Goal: Check status: Check status

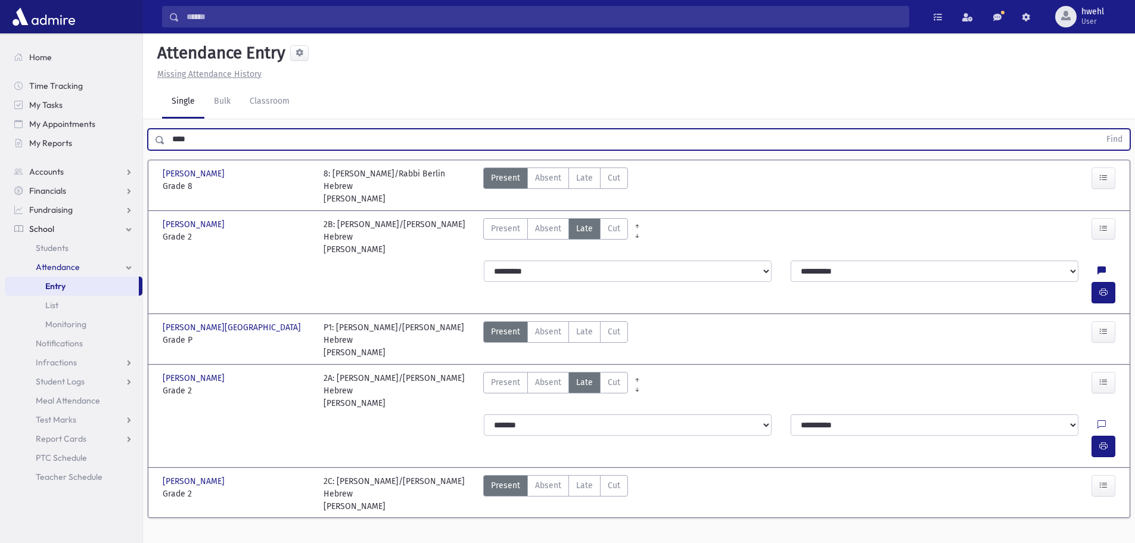
click at [287, 135] on input "****" at bounding box center [632, 139] width 935 height 21
drag, startPoint x: 287, startPoint y: 135, endPoint x: 158, endPoint y: 147, distance: 129.8
click at [158, 147] on div "**** Find" at bounding box center [639, 139] width 983 height 21
click at [1099, 129] on button "Find" at bounding box center [1114, 139] width 30 height 20
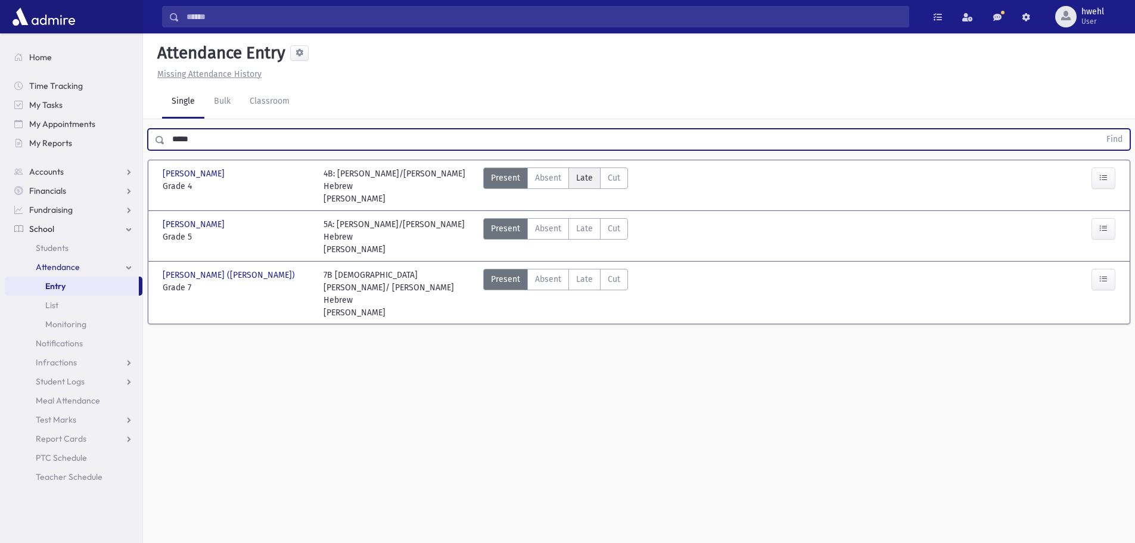
click at [592, 179] on label "Late Late" at bounding box center [584, 177] width 32 height 21
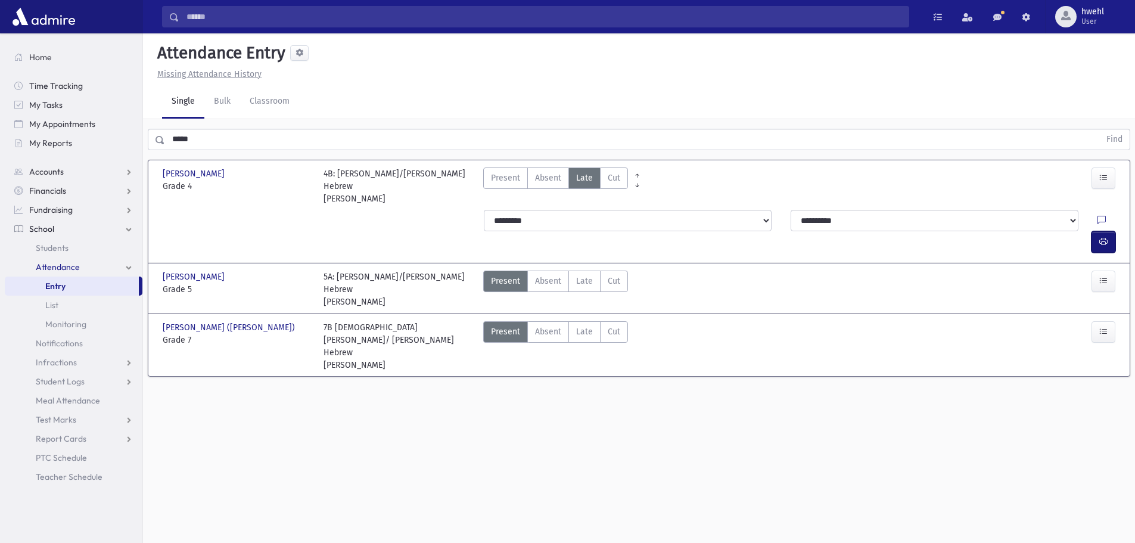
click at [1113, 231] on button "button" at bounding box center [1104, 241] width 24 height 21
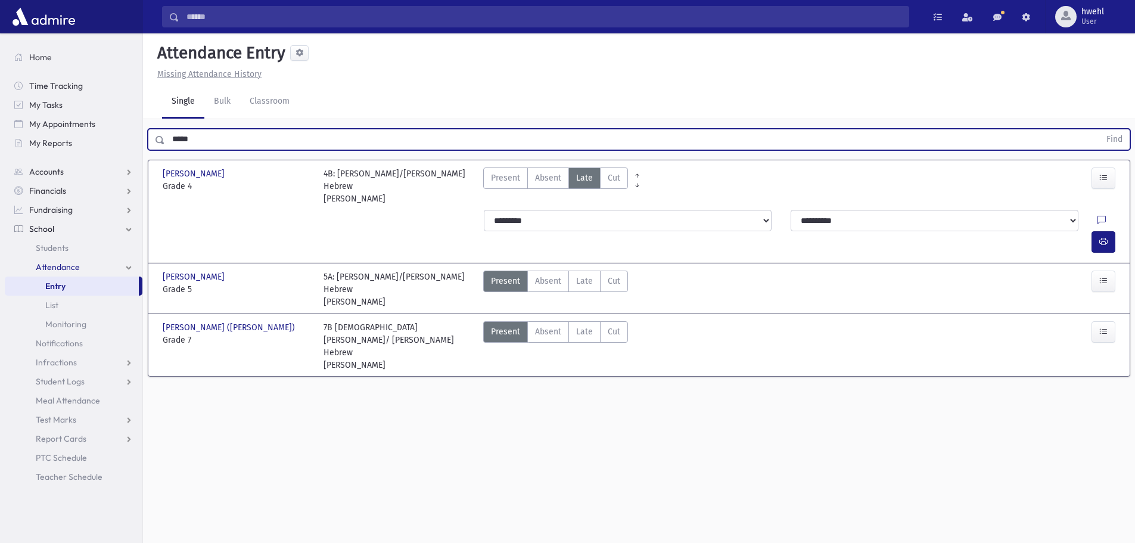
drag, startPoint x: 213, startPoint y: 141, endPoint x: 148, endPoint y: 143, distance: 65.0
click at [148, 143] on div "***** Find" at bounding box center [639, 139] width 983 height 21
click at [1099, 129] on button "Find" at bounding box center [1114, 139] width 30 height 20
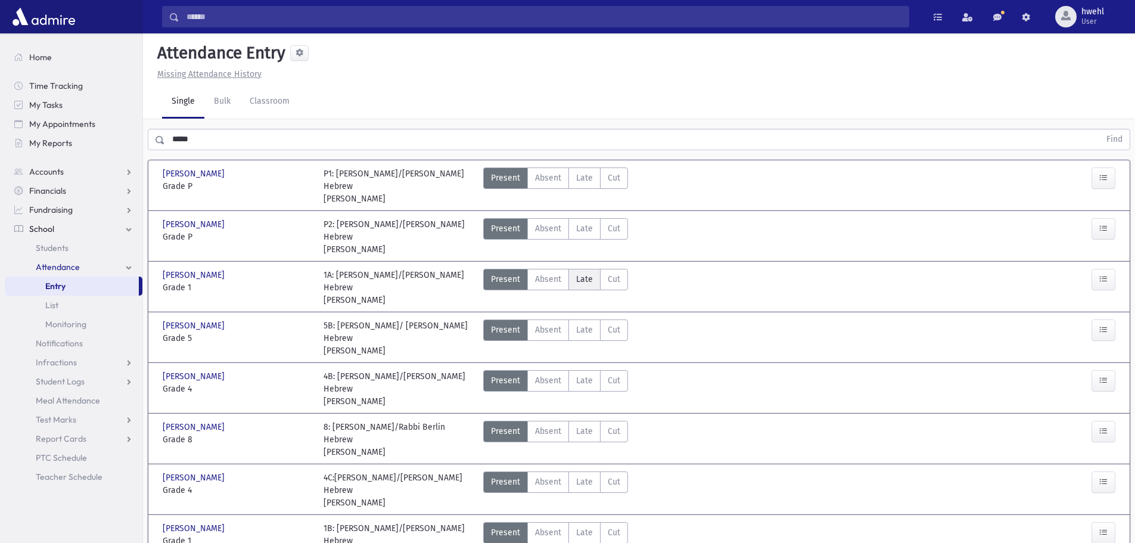
click at [589, 278] on span "Late" at bounding box center [584, 279] width 17 height 13
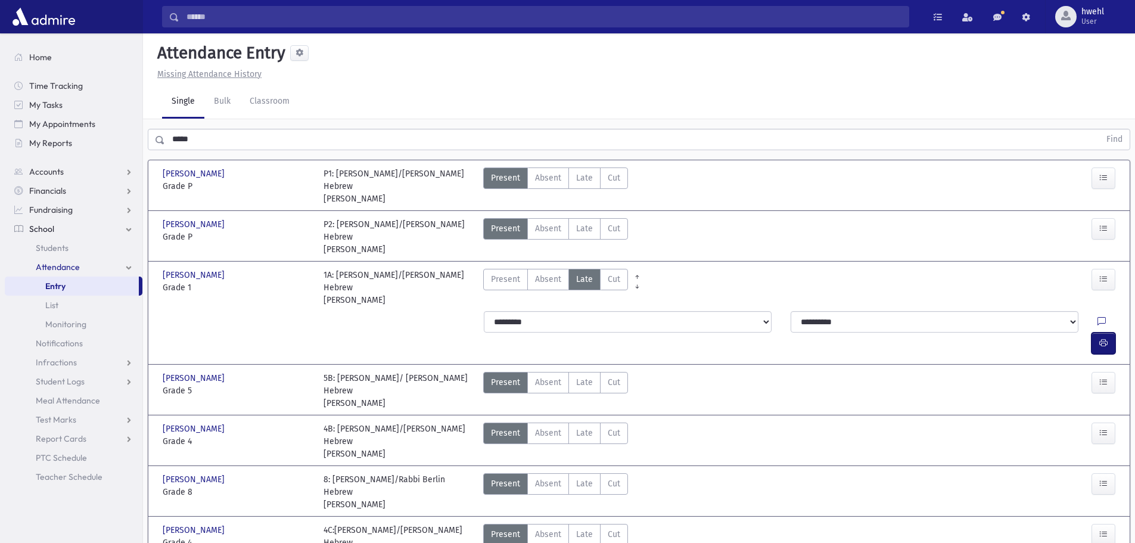
click at [1103, 338] on icon "button" at bounding box center [1103, 343] width 8 height 10
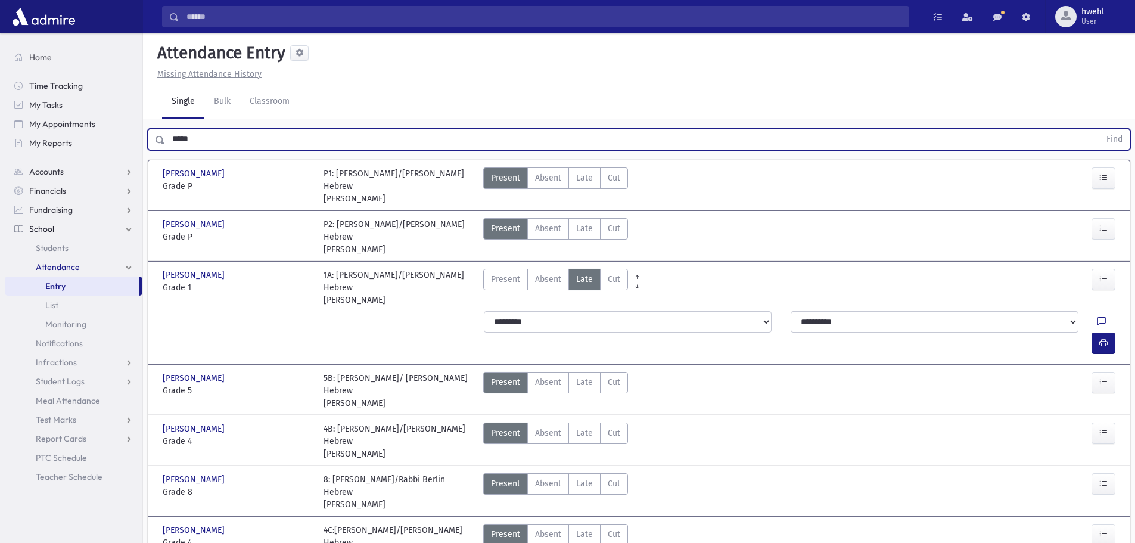
drag, startPoint x: 225, startPoint y: 144, endPoint x: 149, endPoint y: 141, distance: 75.7
click at [149, 141] on div "***** Find" at bounding box center [639, 139] width 983 height 21
click at [1099, 129] on button "Find" at bounding box center [1114, 139] width 30 height 20
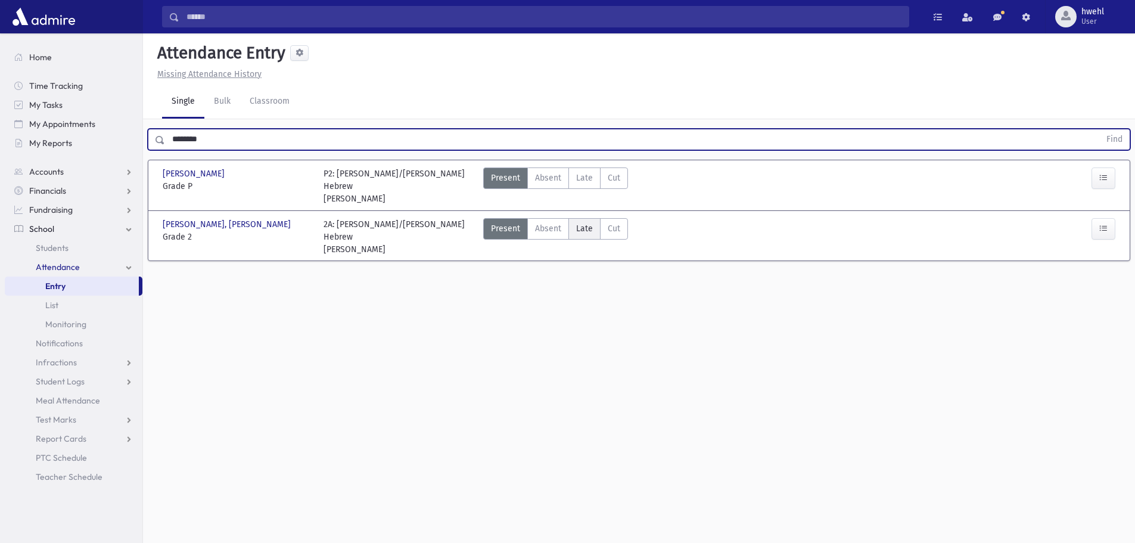
click at [581, 226] on span "Late" at bounding box center [584, 228] width 17 height 13
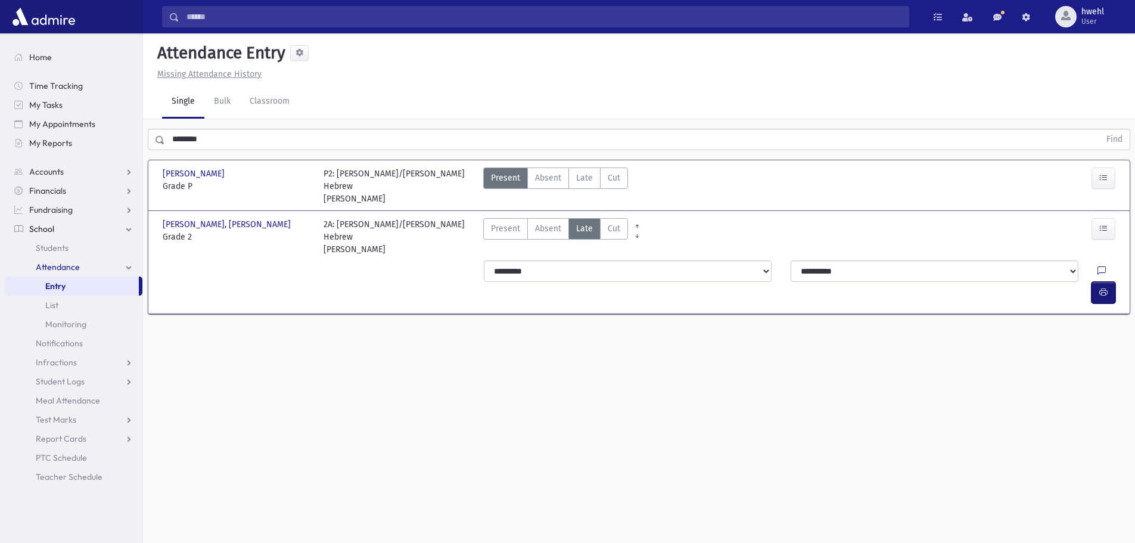
click at [1095, 282] on button "button" at bounding box center [1104, 292] width 24 height 21
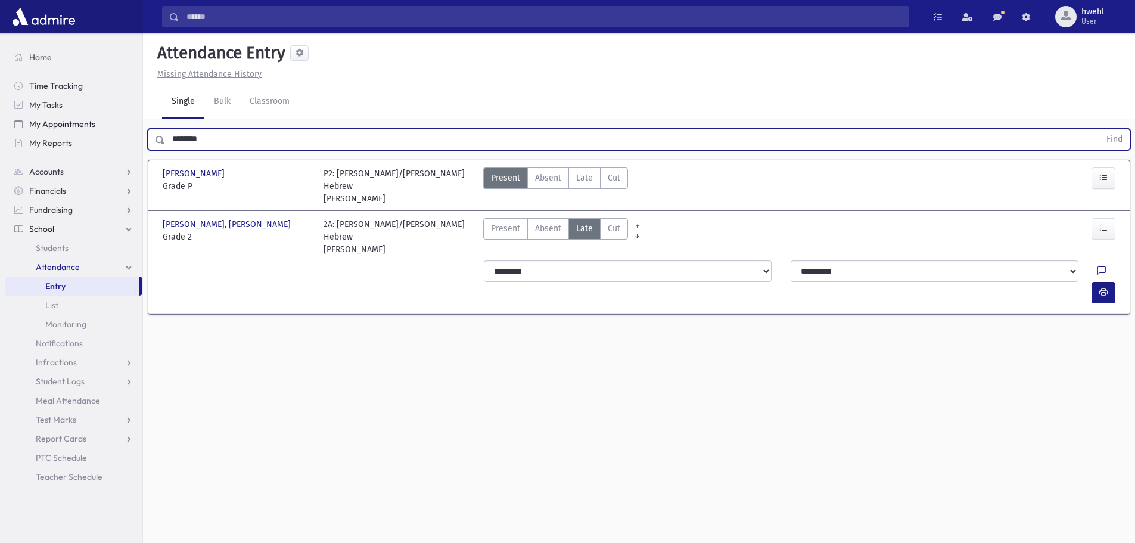
drag, startPoint x: 234, startPoint y: 136, endPoint x: 72, endPoint y: 132, distance: 161.5
click at [72, 132] on div "Search Results All Accounts" at bounding box center [567, 285] width 1135 height 570
click at [1099, 129] on button "Find" at bounding box center [1114, 139] width 30 height 20
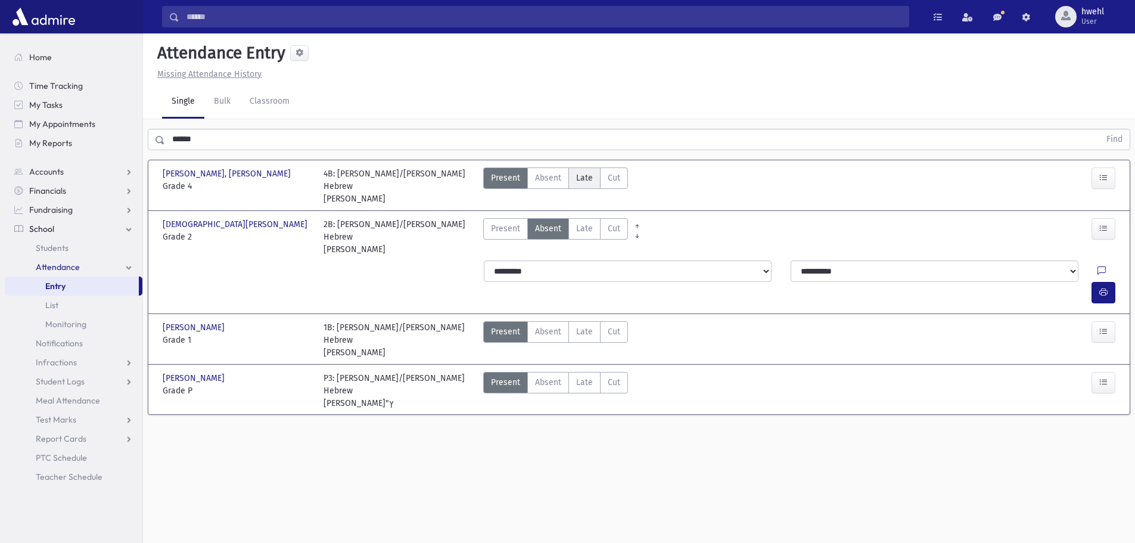
click at [586, 176] on span "Late" at bounding box center [584, 178] width 17 height 13
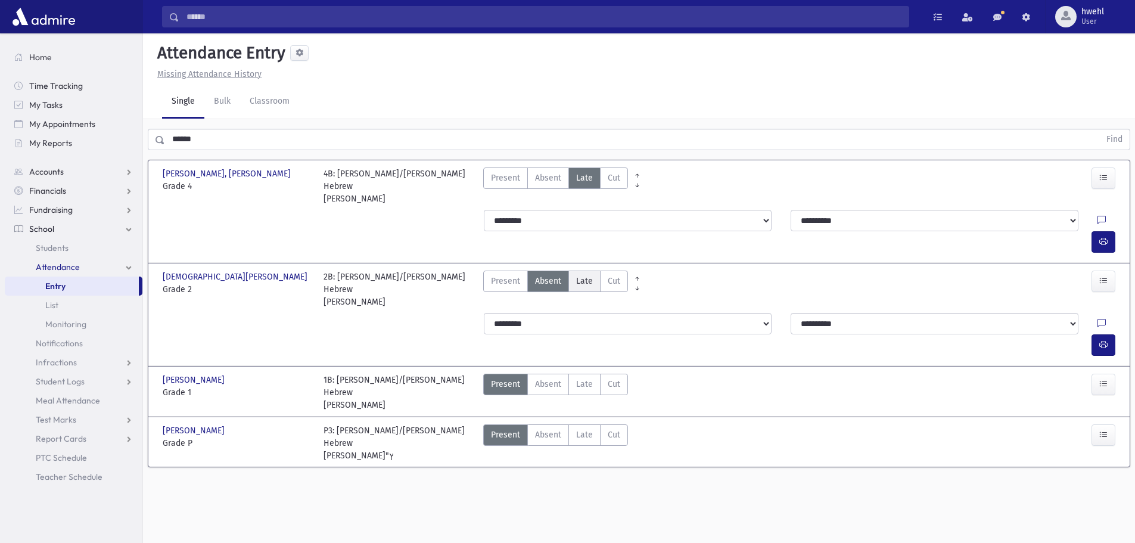
click at [587, 275] on span "Late" at bounding box center [584, 281] width 17 height 13
click at [580, 378] on span "Late" at bounding box center [584, 384] width 17 height 13
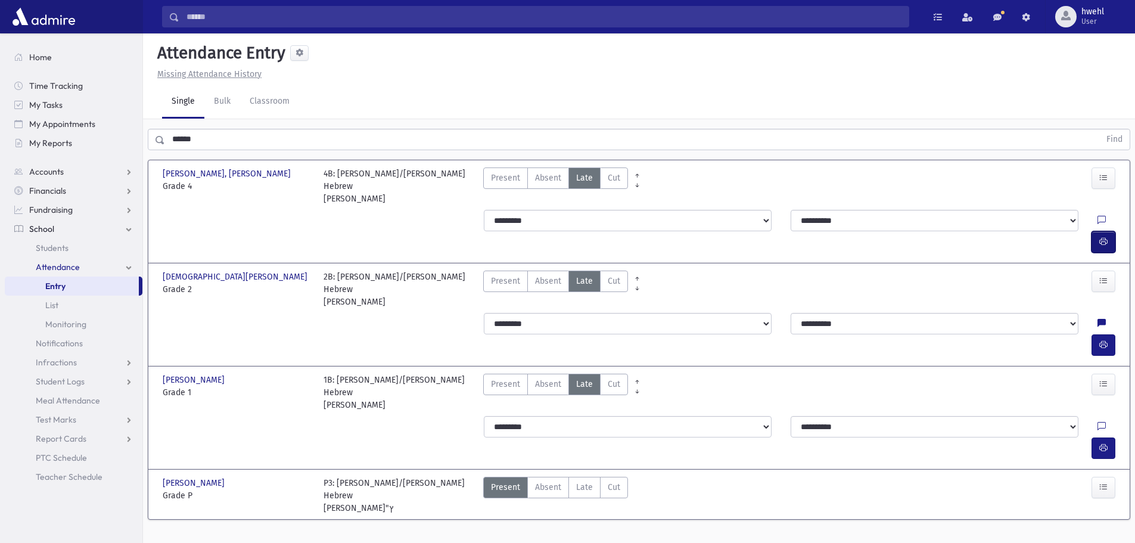
click at [1105, 237] on icon "button" at bounding box center [1103, 242] width 8 height 10
click at [1104, 340] on icon "button" at bounding box center [1103, 345] width 8 height 10
click at [1107, 443] on icon "button" at bounding box center [1103, 448] width 8 height 10
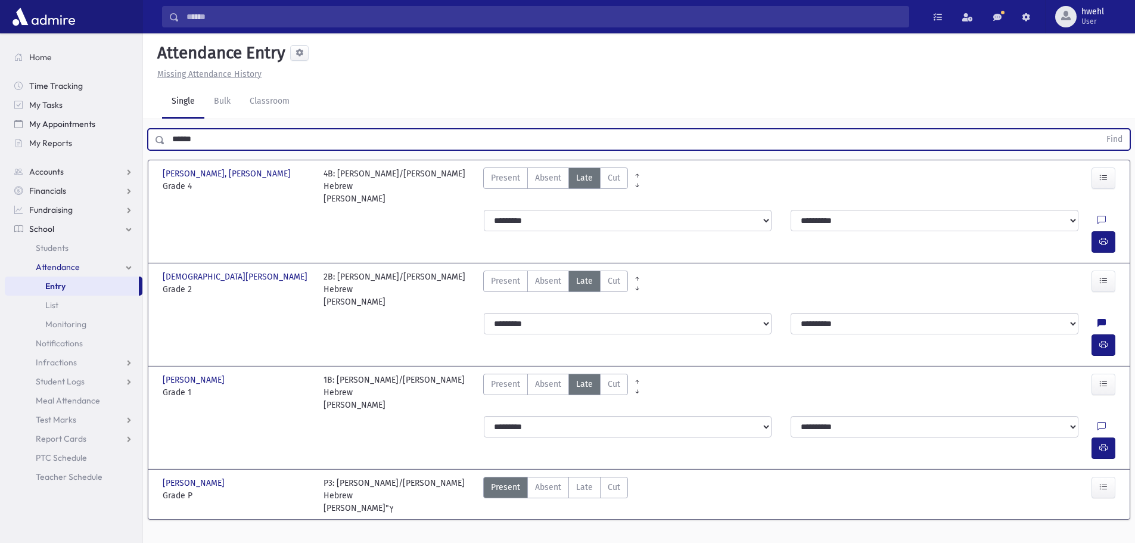
drag, startPoint x: 273, startPoint y: 148, endPoint x: 135, endPoint y: 125, distance: 139.6
click at [135, 125] on div "Search Results All Accounts" at bounding box center [567, 285] width 1135 height 570
click at [1099, 129] on button "Find" at bounding box center [1114, 139] width 30 height 20
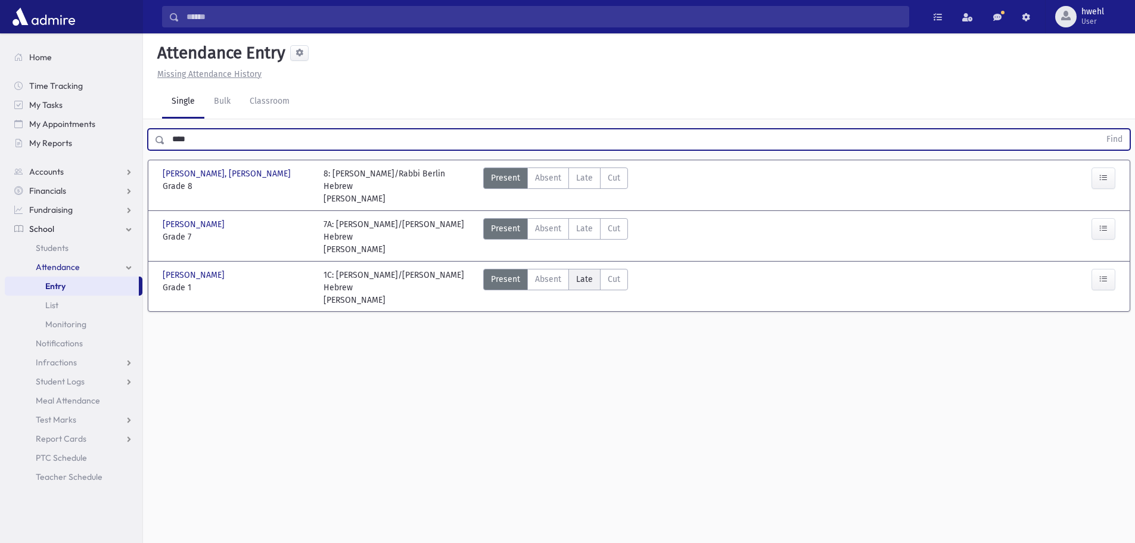
click at [589, 273] on span "Late" at bounding box center [584, 279] width 17 height 13
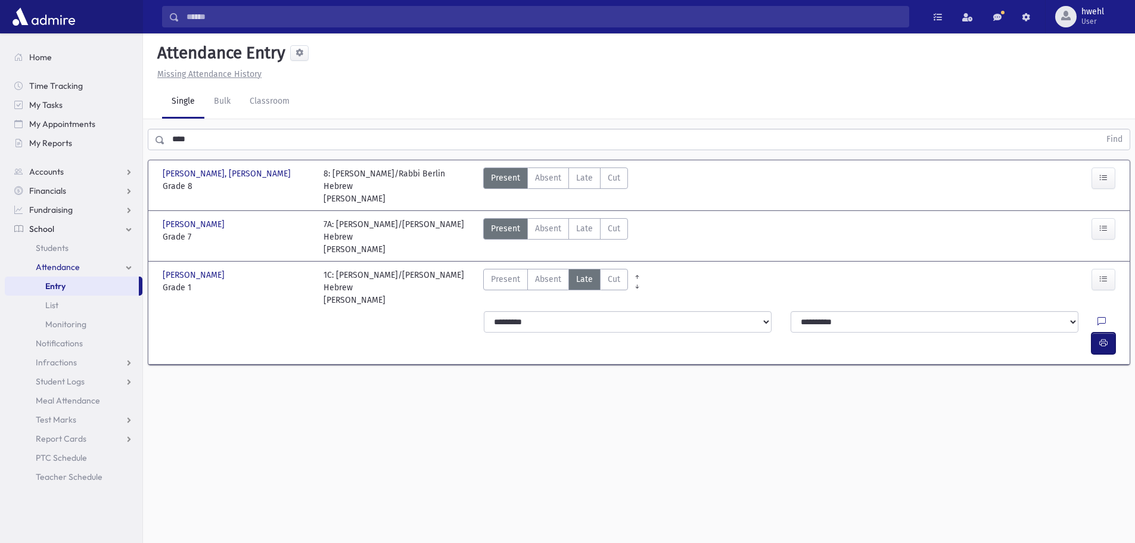
click at [1107, 338] on icon "button" at bounding box center [1103, 343] width 8 height 10
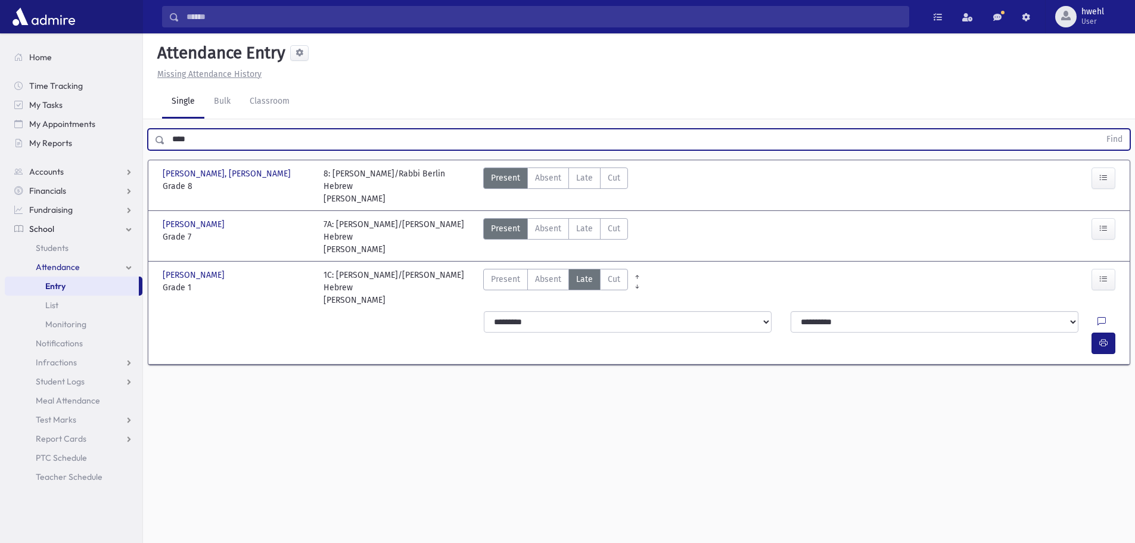
drag, startPoint x: 197, startPoint y: 139, endPoint x: 163, endPoint y: 139, distance: 34.0
click at [163, 139] on div "**** Find" at bounding box center [639, 139] width 983 height 21
click at [1099, 129] on button "Find" at bounding box center [1114, 139] width 30 height 20
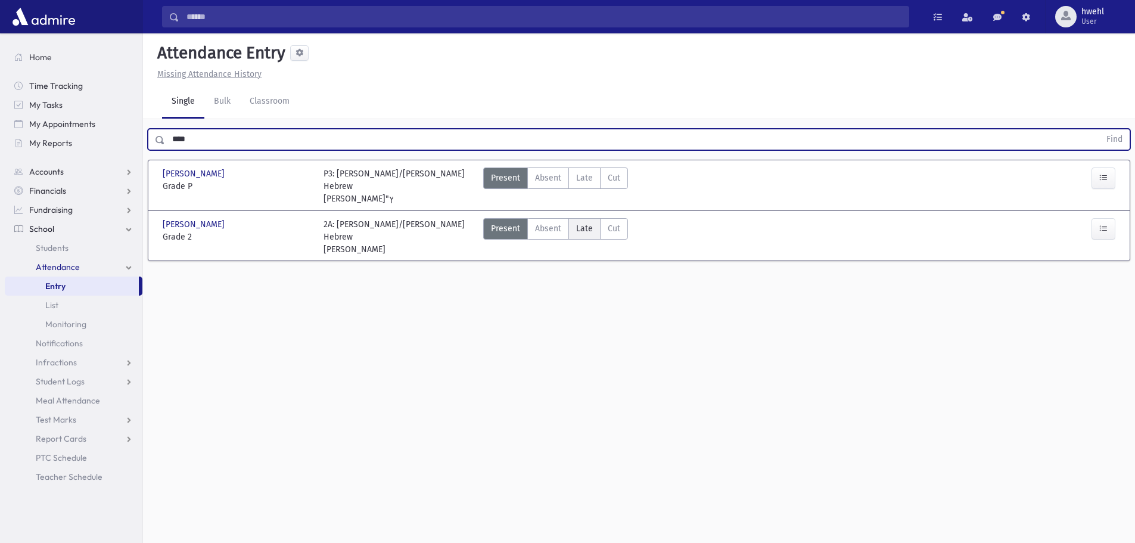
click at [590, 222] on span "Late" at bounding box center [584, 228] width 17 height 13
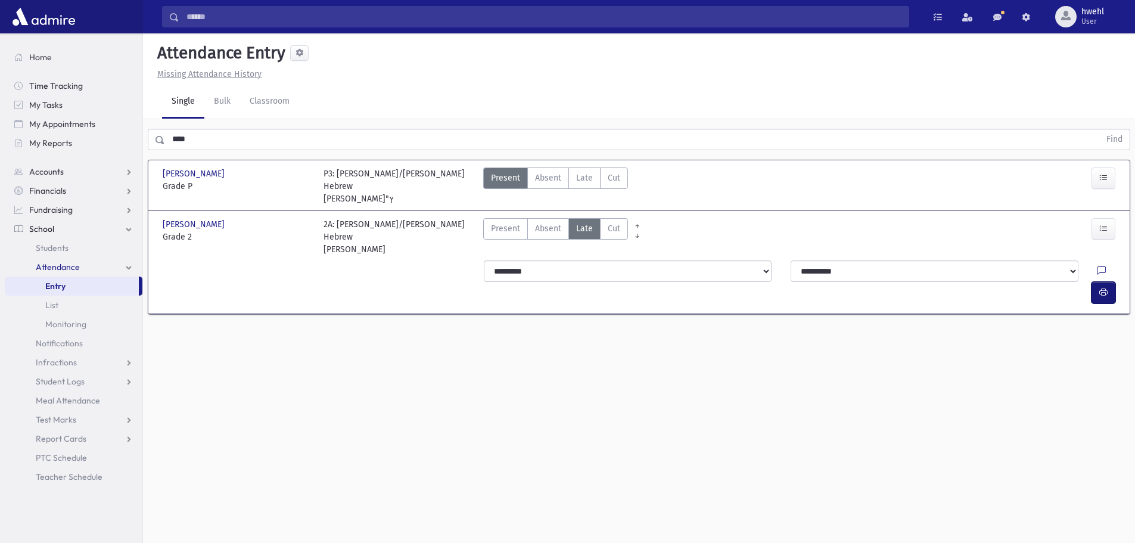
click at [1099, 287] on icon "button" at bounding box center [1103, 292] width 8 height 10
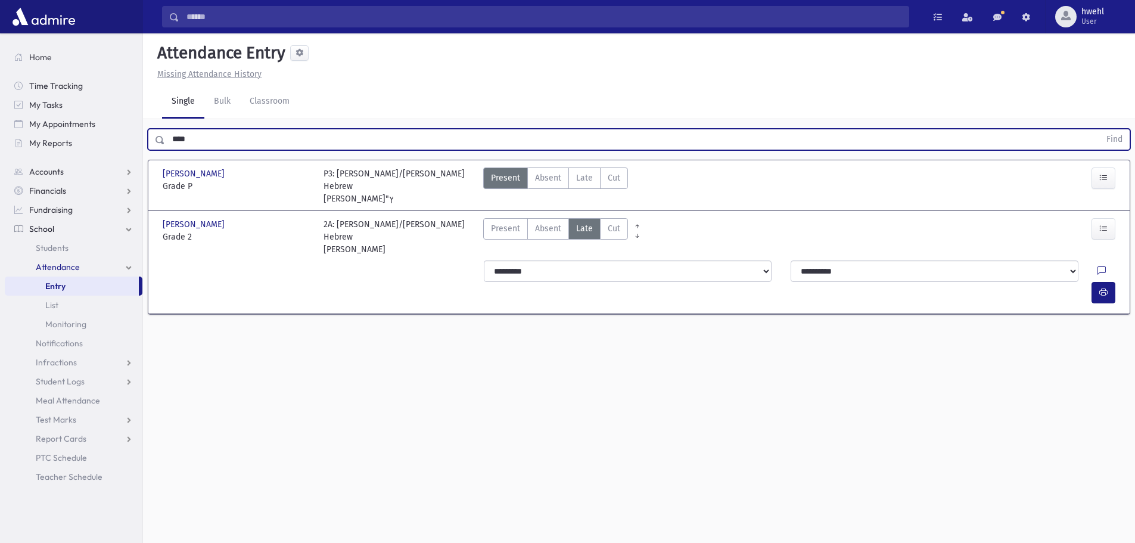
drag, startPoint x: 212, startPoint y: 137, endPoint x: 153, endPoint y: 136, distance: 58.4
click at [153, 136] on div "**** Find" at bounding box center [639, 139] width 983 height 21
click at [1099, 129] on button "Find" at bounding box center [1114, 139] width 30 height 20
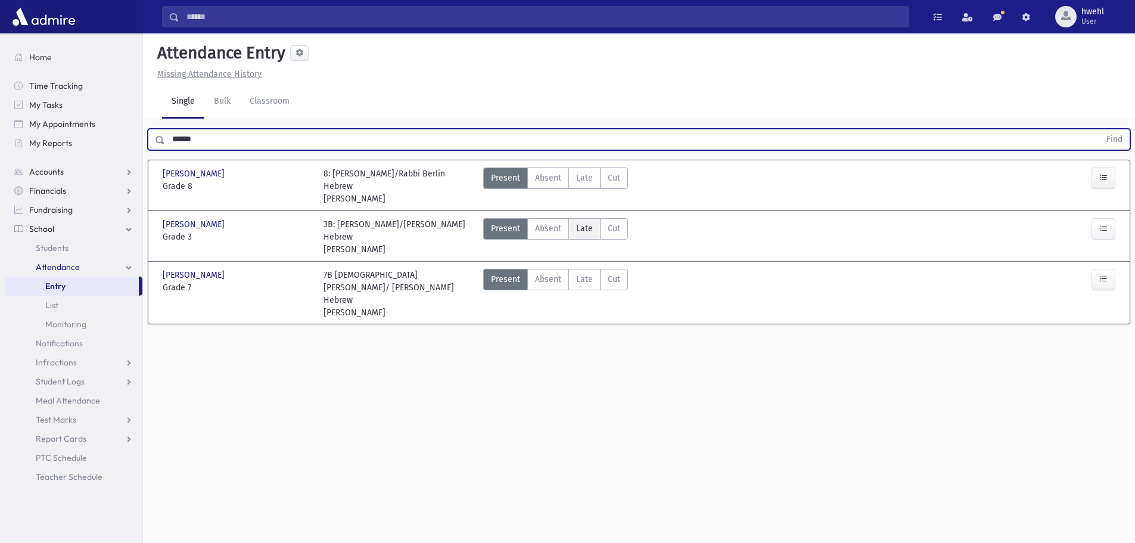
click at [585, 229] on span "Late" at bounding box center [584, 228] width 17 height 13
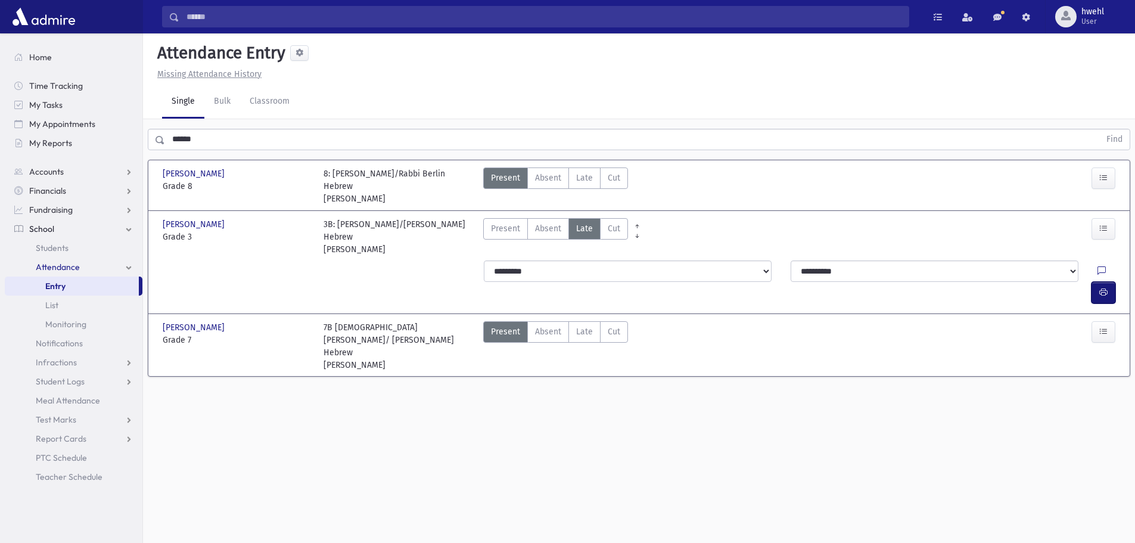
click at [1102, 287] on icon "button" at bounding box center [1103, 292] width 8 height 10
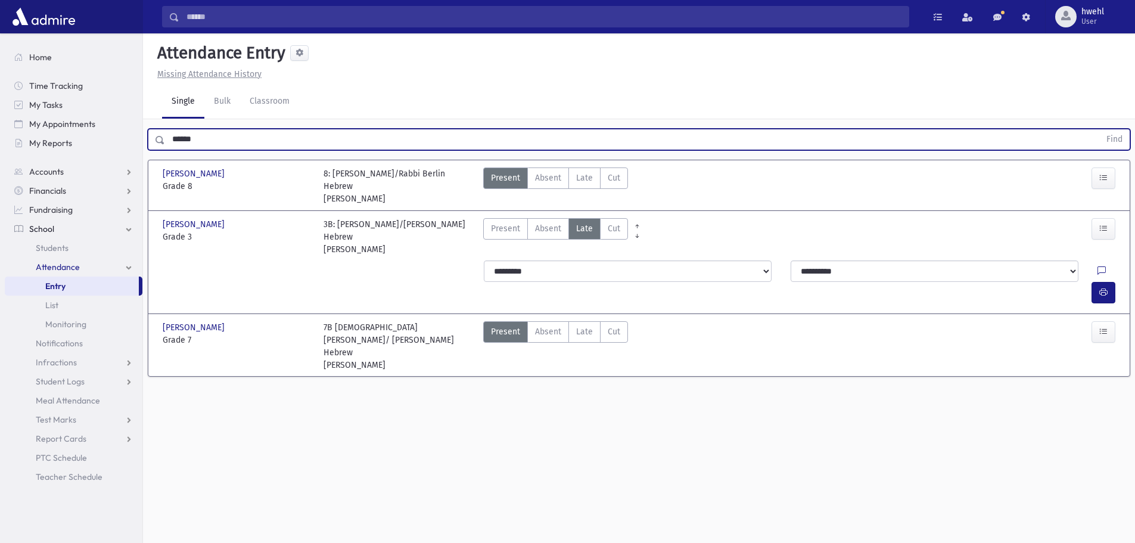
drag, startPoint x: 207, startPoint y: 141, endPoint x: 160, endPoint y: 132, distance: 48.4
click at [160, 132] on div "****** Find" at bounding box center [639, 139] width 983 height 21
click at [1099, 129] on button "Find" at bounding box center [1114, 139] width 30 height 20
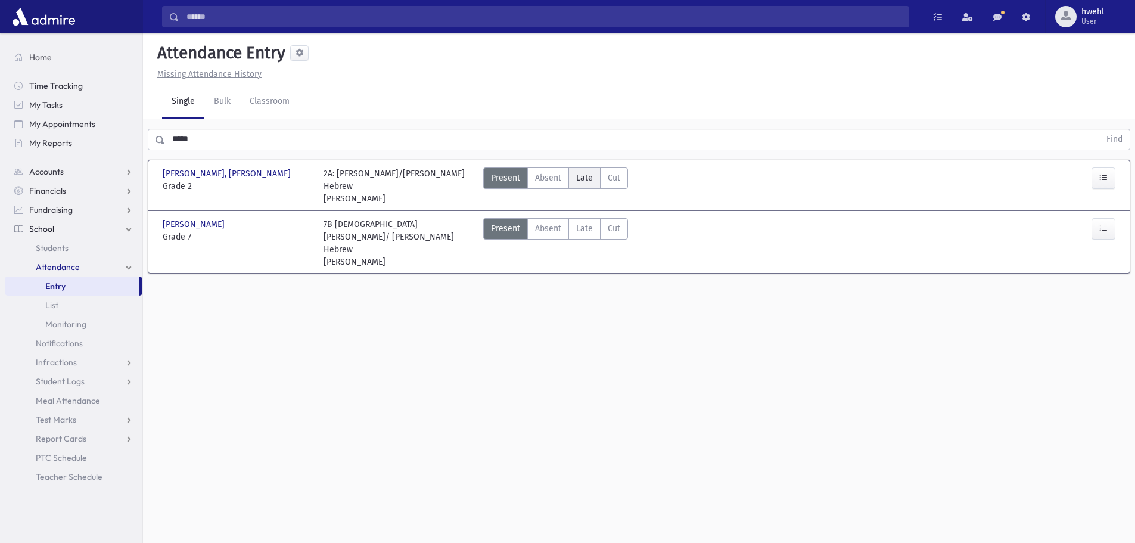
click at [583, 173] on span "Late" at bounding box center [584, 178] width 17 height 13
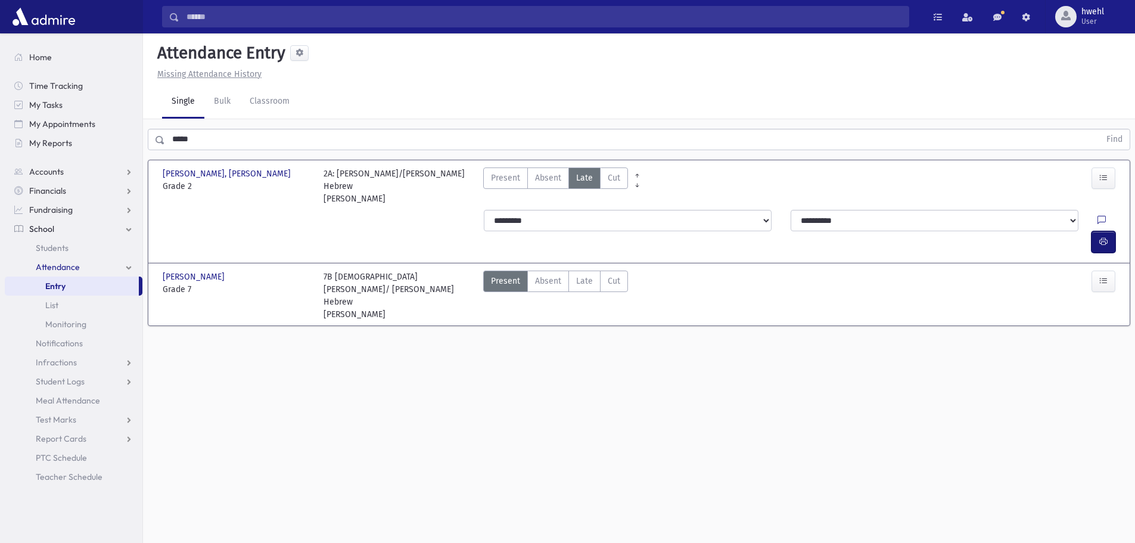
click at [1109, 231] on button "button" at bounding box center [1104, 241] width 24 height 21
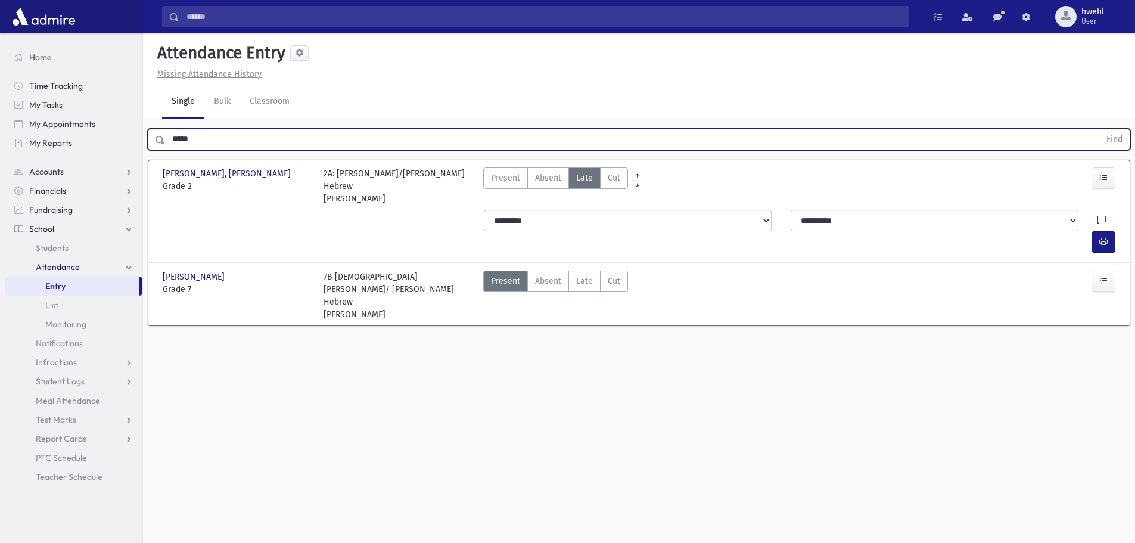
drag, startPoint x: 253, startPoint y: 141, endPoint x: 152, endPoint y: 137, distance: 101.4
click at [152, 137] on div "***** Find" at bounding box center [639, 139] width 983 height 21
click at [1099, 129] on button "Find" at bounding box center [1114, 139] width 30 height 20
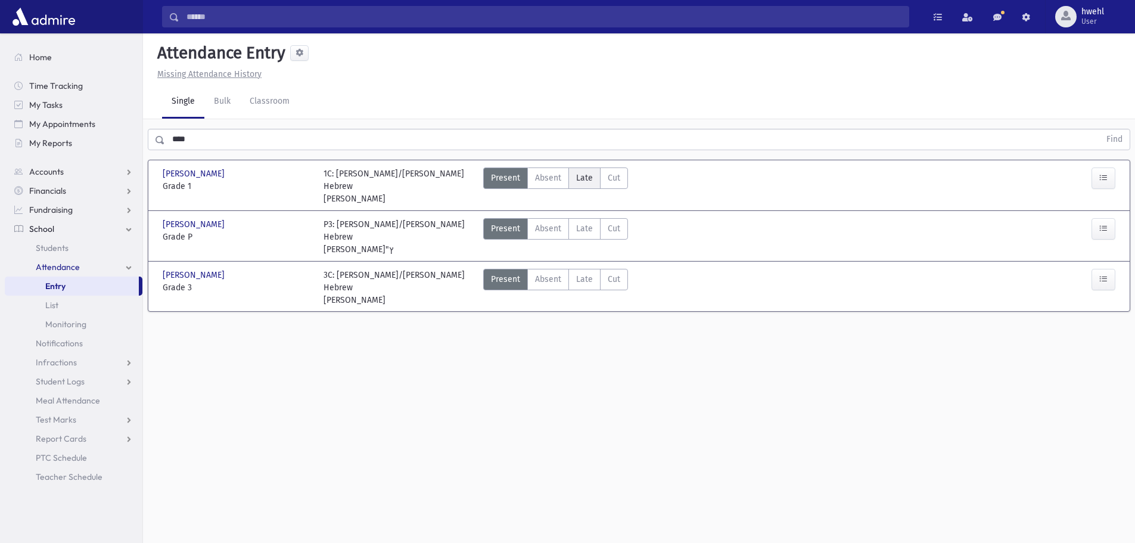
click at [587, 173] on span "Late" at bounding box center [584, 178] width 17 height 13
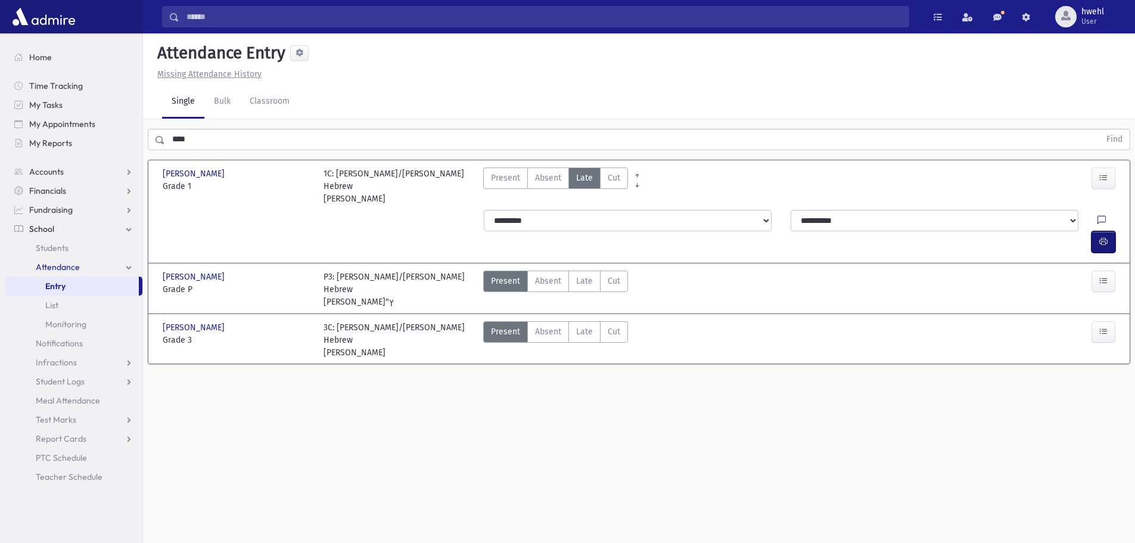
click at [1103, 237] on icon "button" at bounding box center [1103, 242] width 8 height 10
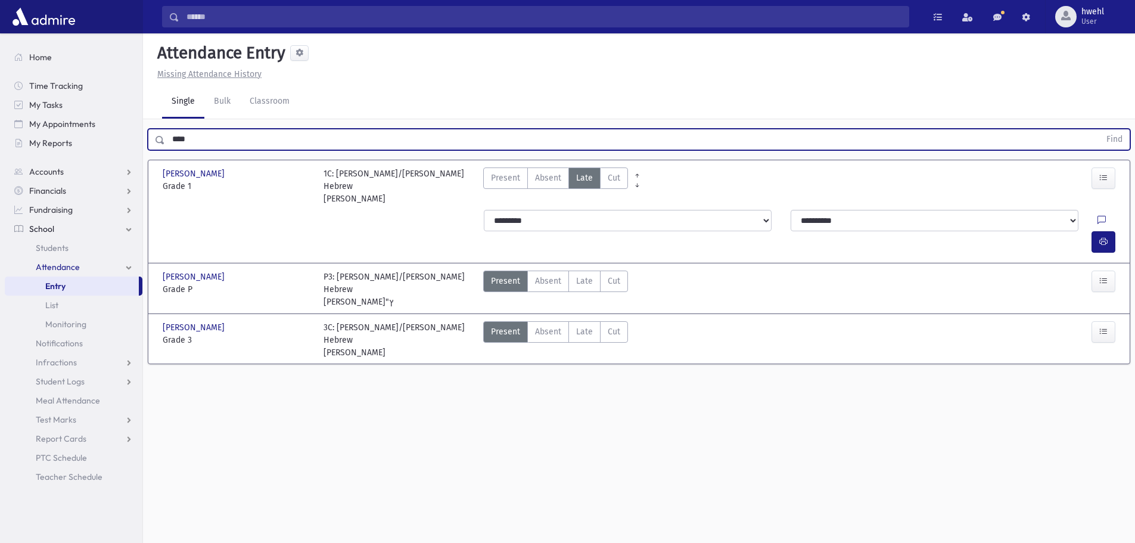
drag, startPoint x: 197, startPoint y: 145, endPoint x: 167, endPoint y: 149, distance: 30.7
click at [167, 149] on input "****" at bounding box center [632, 139] width 935 height 21
click at [1099, 129] on button "Find" at bounding box center [1114, 139] width 30 height 20
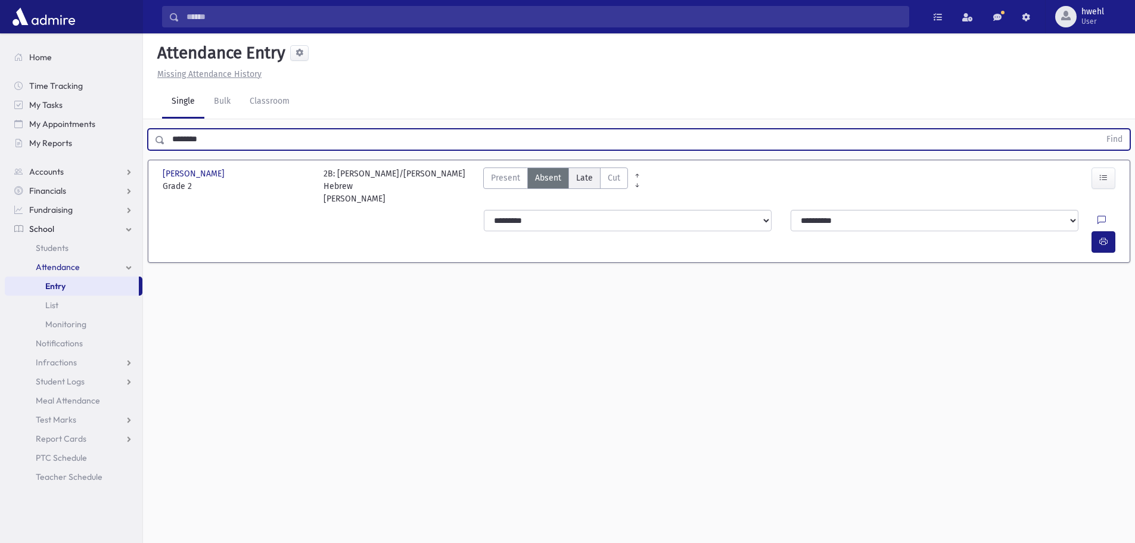
click at [590, 172] on span "Late" at bounding box center [584, 178] width 17 height 13
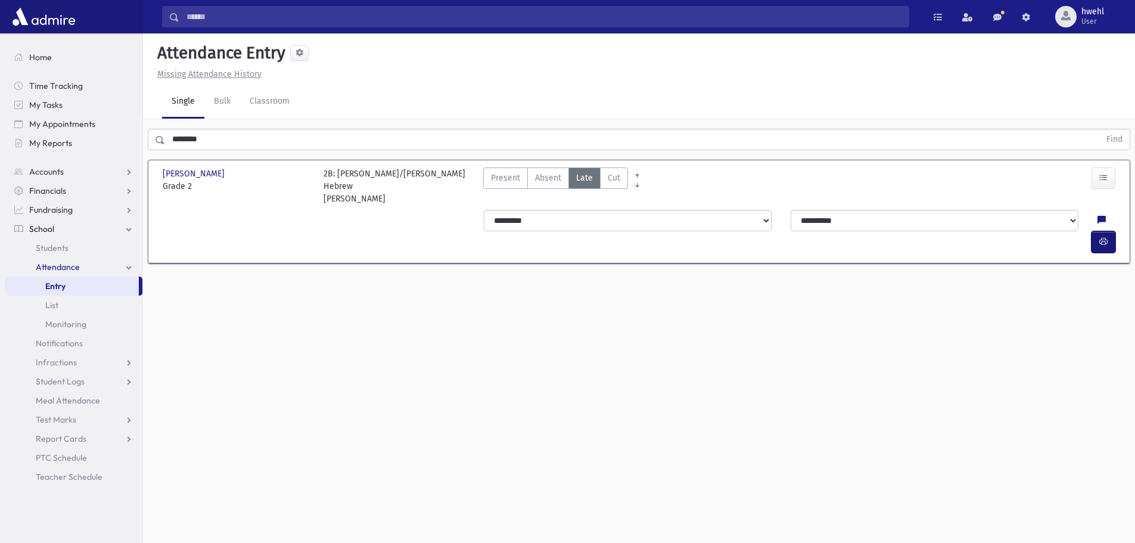
click at [1109, 231] on button "button" at bounding box center [1104, 241] width 24 height 21
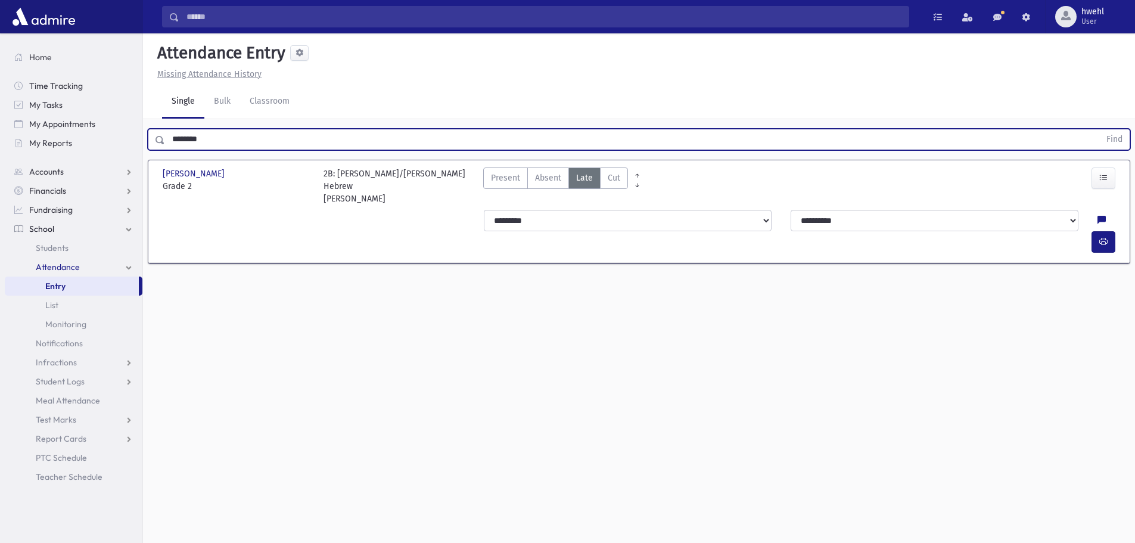
drag, startPoint x: 241, startPoint y: 112, endPoint x: 162, endPoint y: 110, distance: 78.7
click at [162, 129] on div "******** Find" at bounding box center [639, 139] width 983 height 21
click at [1099, 129] on button "Find" at bounding box center [1114, 139] width 30 height 20
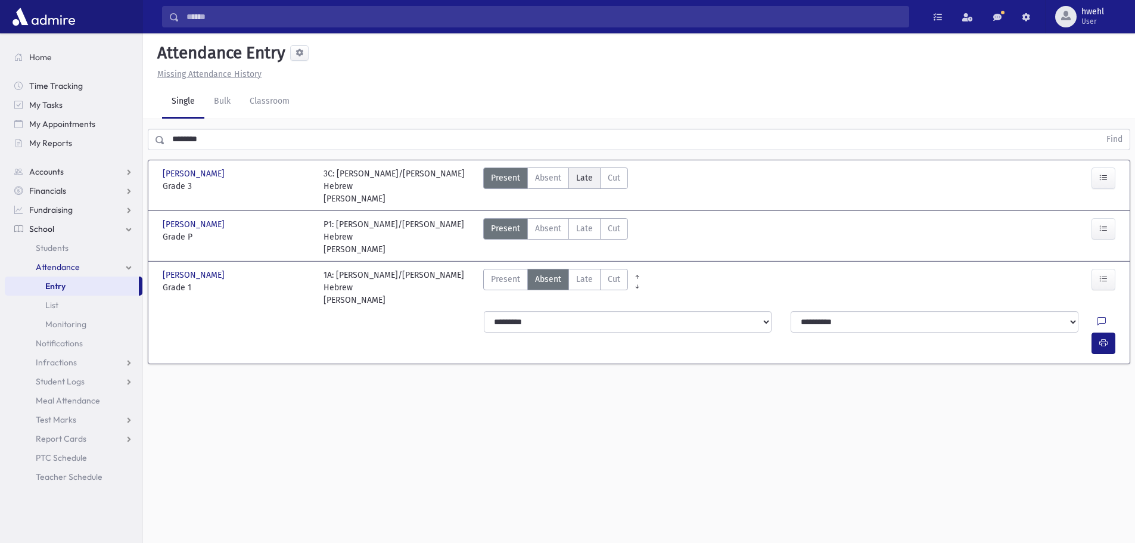
click at [582, 167] on label "Late Late" at bounding box center [584, 177] width 32 height 21
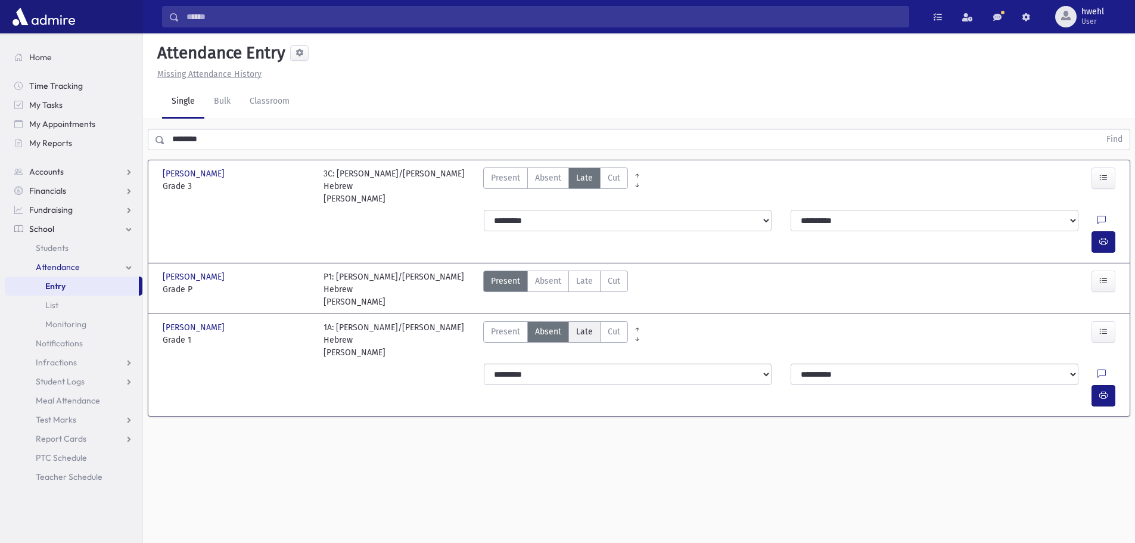
click at [579, 325] on span "Late" at bounding box center [584, 331] width 17 height 13
click at [1109, 231] on button "button" at bounding box center [1104, 241] width 24 height 21
click at [1094, 385] on button "button" at bounding box center [1104, 395] width 24 height 21
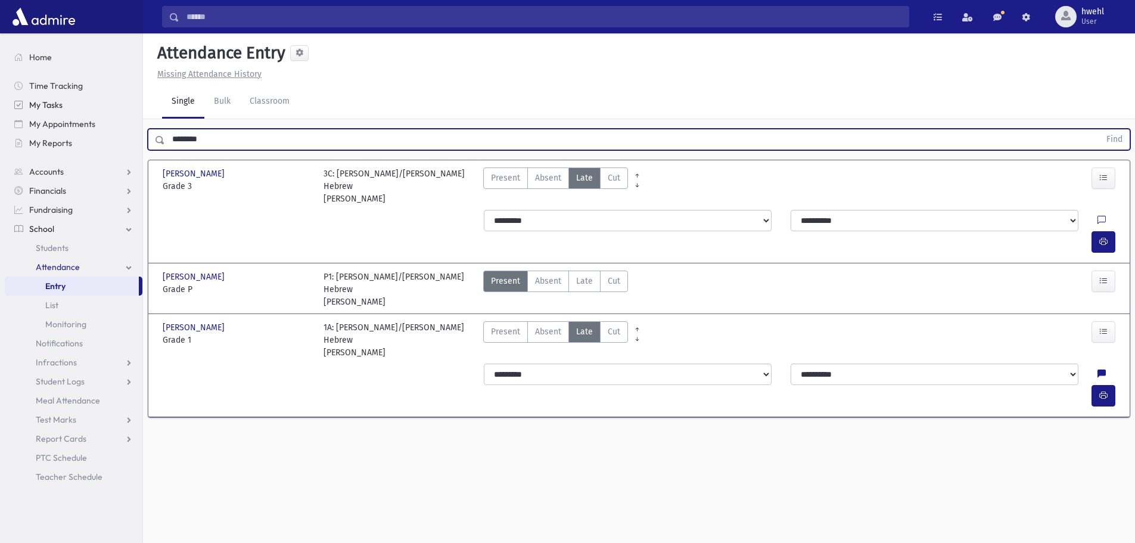
drag, startPoint x: 241, startPoint y: 115, endPoint x: 132, endPoint y: 108, distance: 108.7
click at [132, 108] on div "Search Results All Accounts" at bounding box center [567, 285] width 1135 height 570
click at [1099, 129] on button "Find" at bounding box center [1114, 139] width 30 height 20
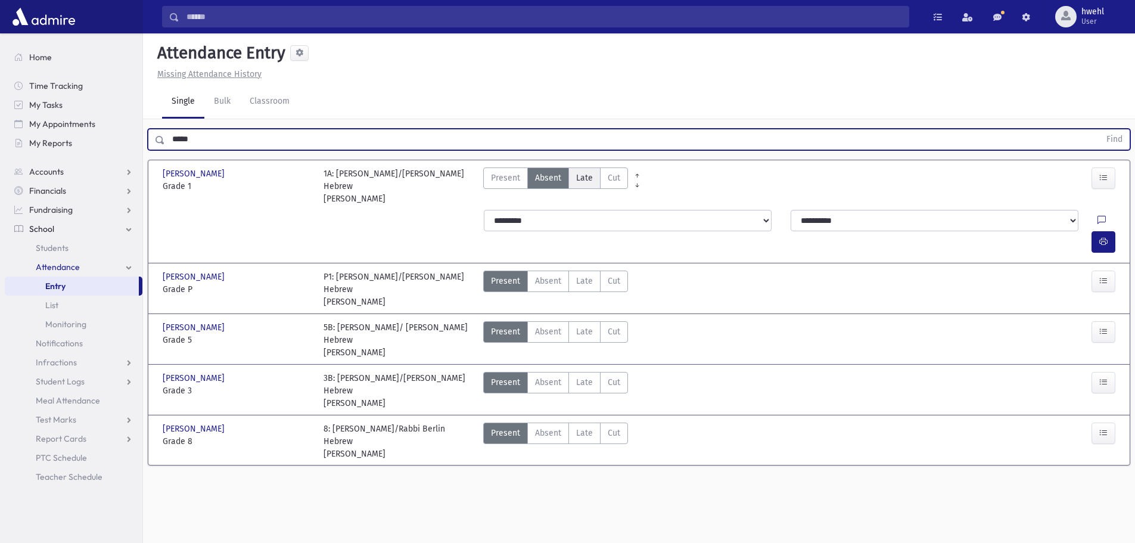
click at [584, 172] on span "Late" at bounding box center [584, 178] width 17 height 13
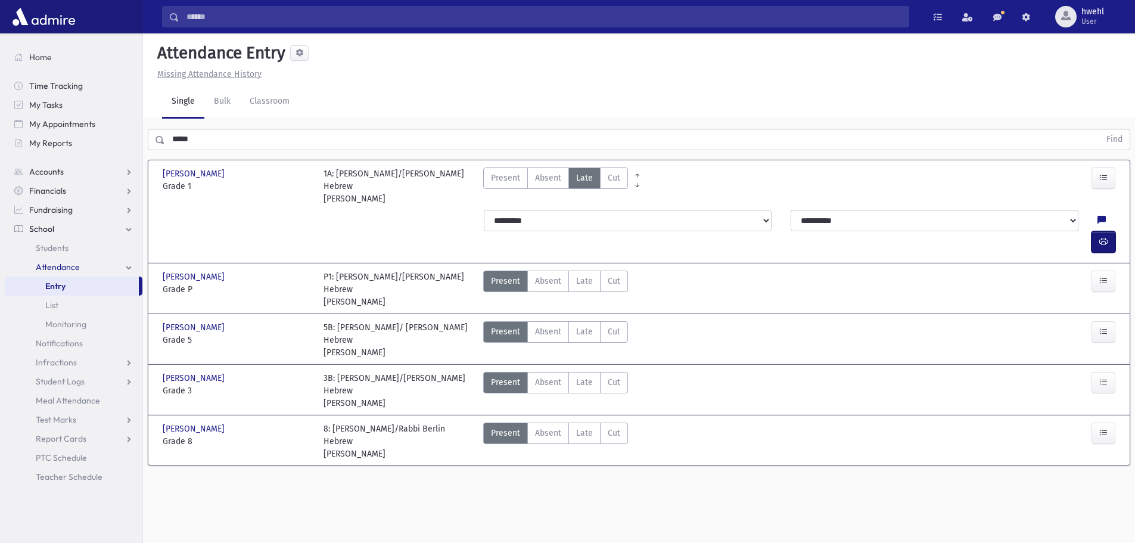
click at [1111, 231] on button "button" at bounding box center [1104, 241] width 24 height 21
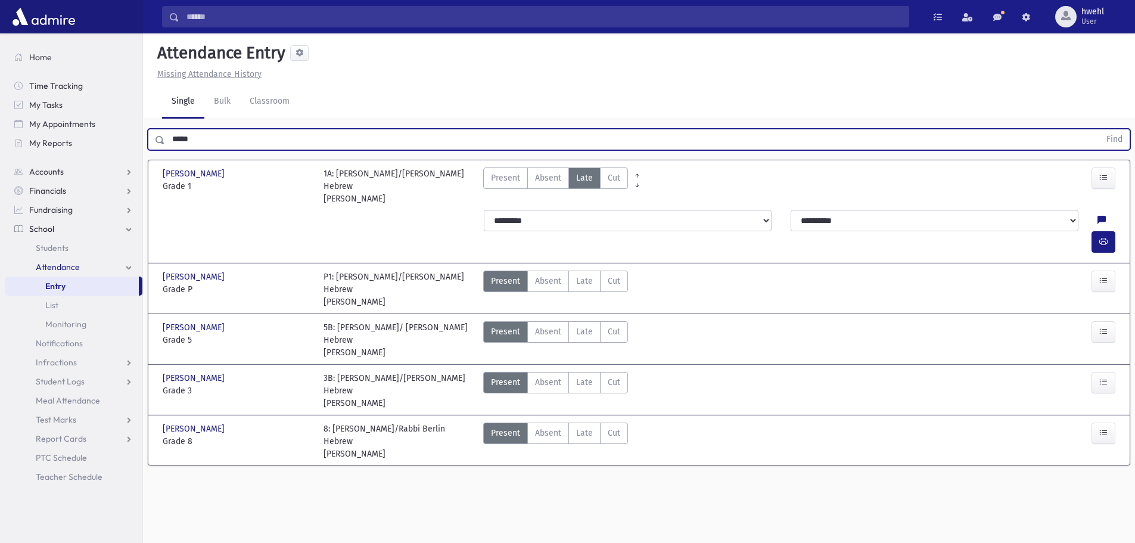
drag, startPoint x: 217, startPoint y: 118, endPoint x: 163, endPoint y: 112, distance: 54.0
click at [163, 129] on div "***** Find" at bounding box center [639, 139] width 983 height 21
click at [1099, 129] on button "Find" at bounding box center [1114, 139] width 30 height 20
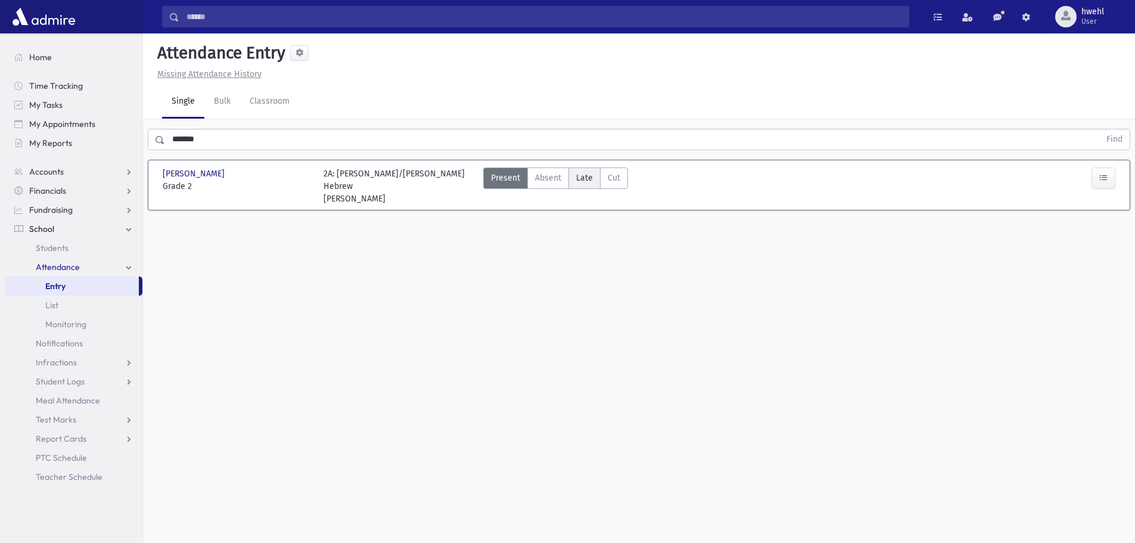
click at [577, 172] on span "Late" at bounding box center [584, 178] width 17 height 13
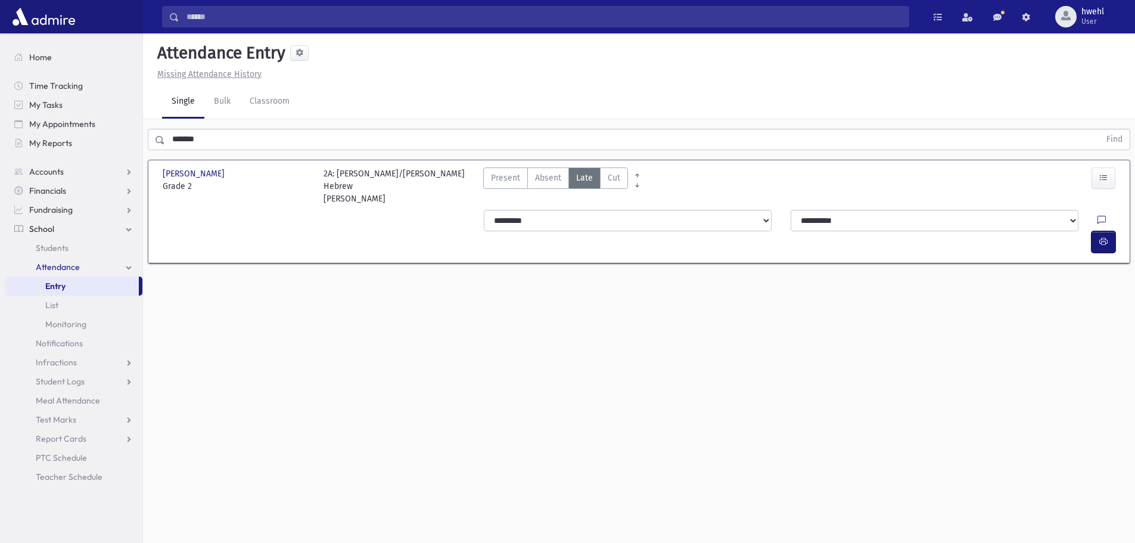
click at [1107, 237] on icon "button" at bounding box center [1103, 242] width 8 height 10
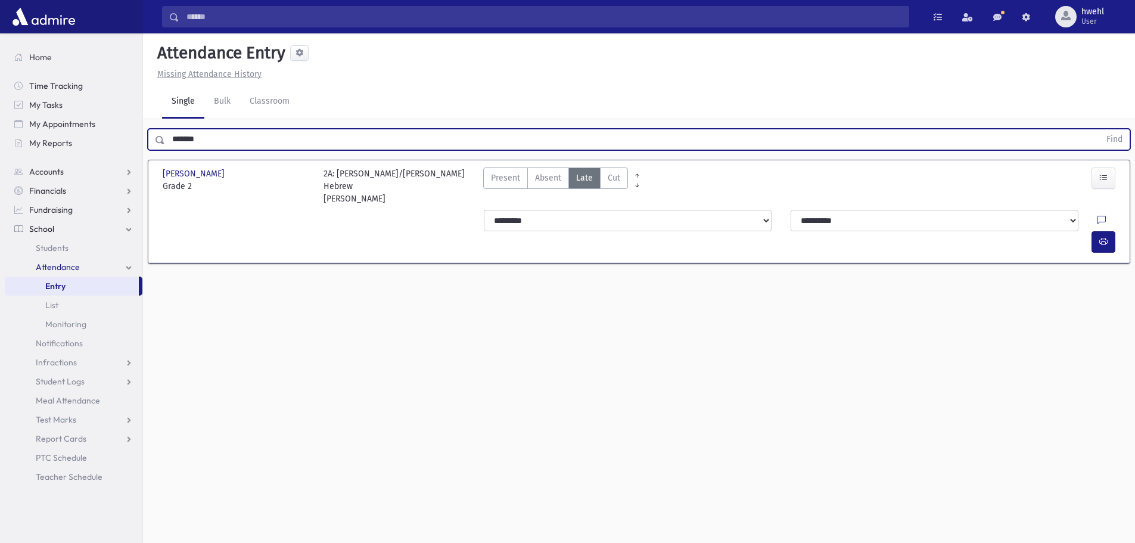
drag, startPoint x: 219, startPoint y: 117, endPoint x: 168, endPoint y: 103, distance: 52.5
click at [168, 129] on input "*******" at bounding box center [632, 139] width 935 height 21
click at [1099, 129] on button "Find" at bounding box center [1114, 139] width 30 height 20
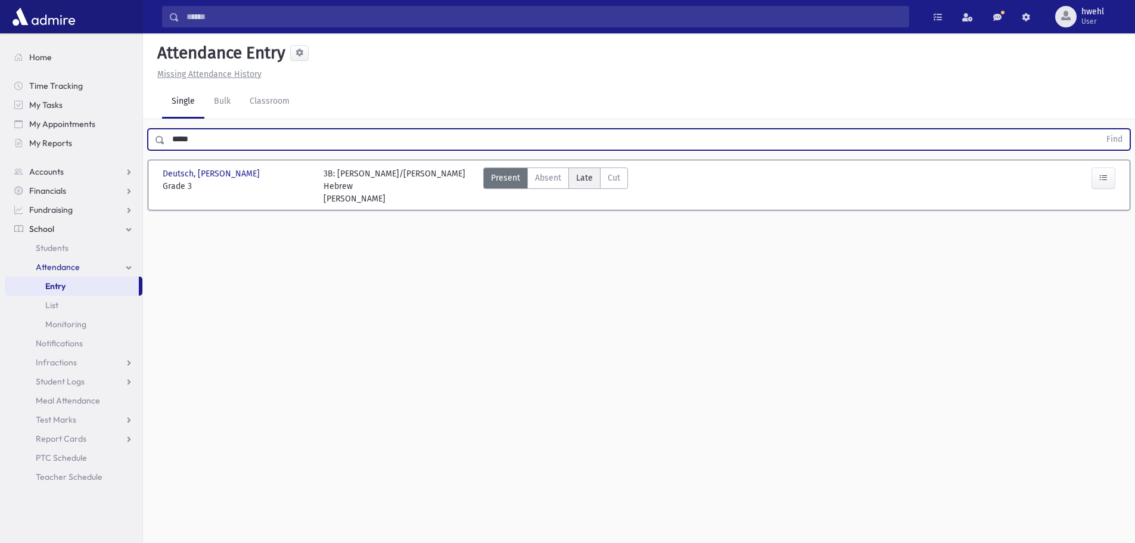
click at [582, 167] on label "Late Late" at bounding box center [584, 177] width 32 height 21
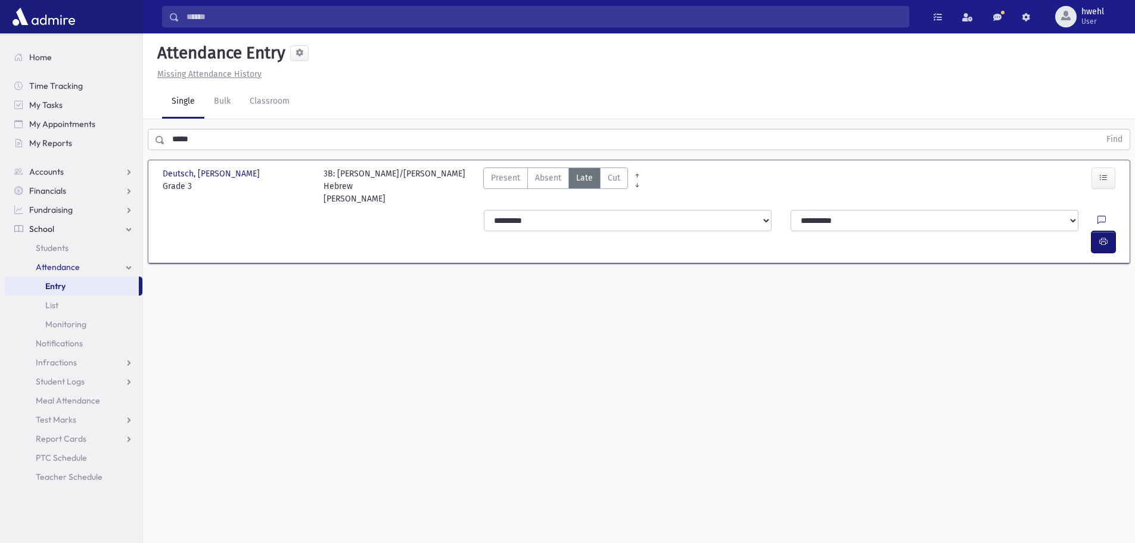
click at [1098, 231] on button "button" at bounding box center [1104, 241] width 24 height 21
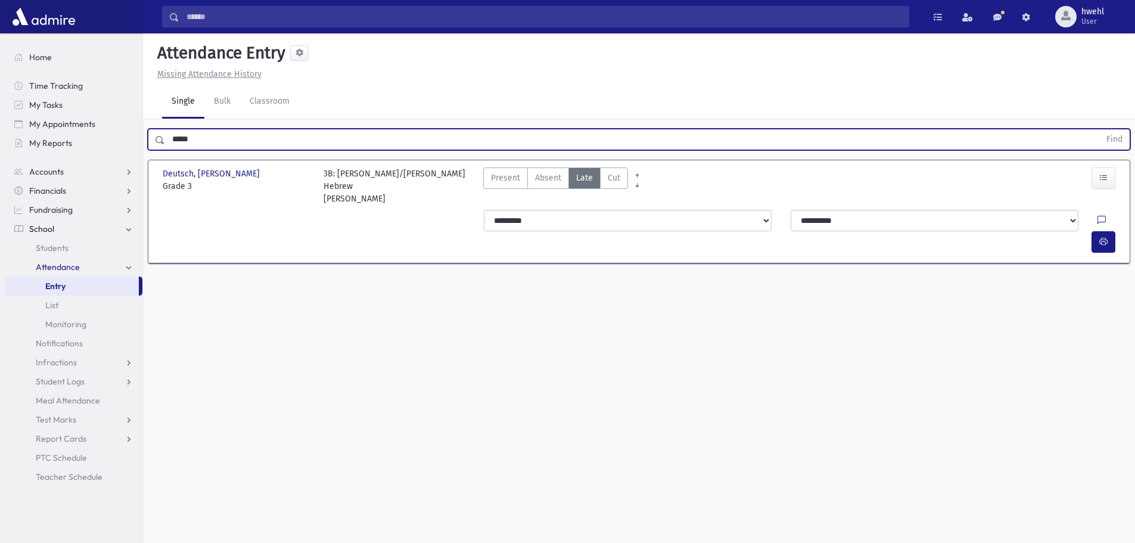
drag, startPoint x: 206, startPoint y: 116, endPoint x: 148, endPoint y: 122, distance: 57.5
click at [148, 129] on div "***** Find" at bounding box center [639, 139] width 983 height 21
click at [1099, 129] on button "Find" at bounding box center [1114, 139] width 30 height 20
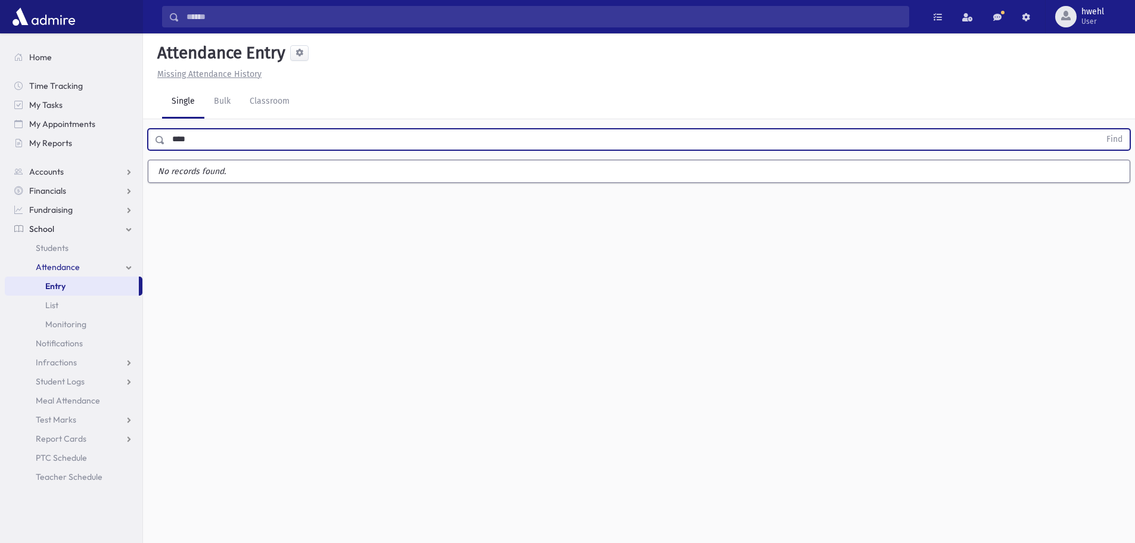
click at [1099, 129] on button "Find" at bounding box center [1114, 139] width 30 height 20
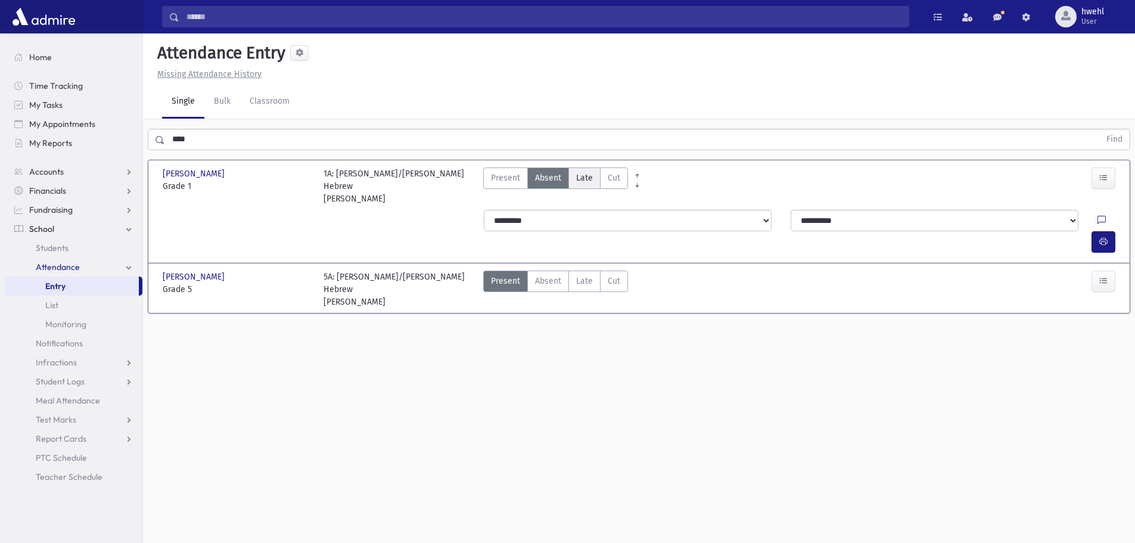
click at [583, 172] on span "Late" at bounding box center [584, 178] width 17 height 13
click at [1105, 237] on span "button" at bounding box center [1103, 242] width 8 height 10
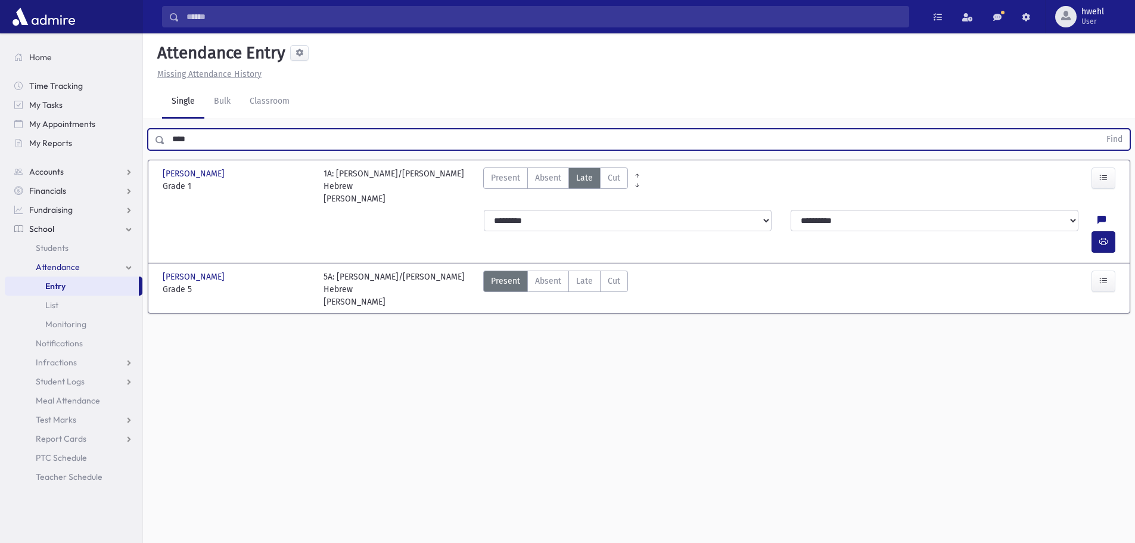
drag, startPoint x: 220, startPoint y: 119, endPoint x: 158, endPoint y: 108, distance: 62.8
click at [158, 129] on div "**** Find" at bounding box center [639, 139] width 983 height 21
click at [1099, 129] on button "Find" at bounding box center [1114, 139] width 30 height 20
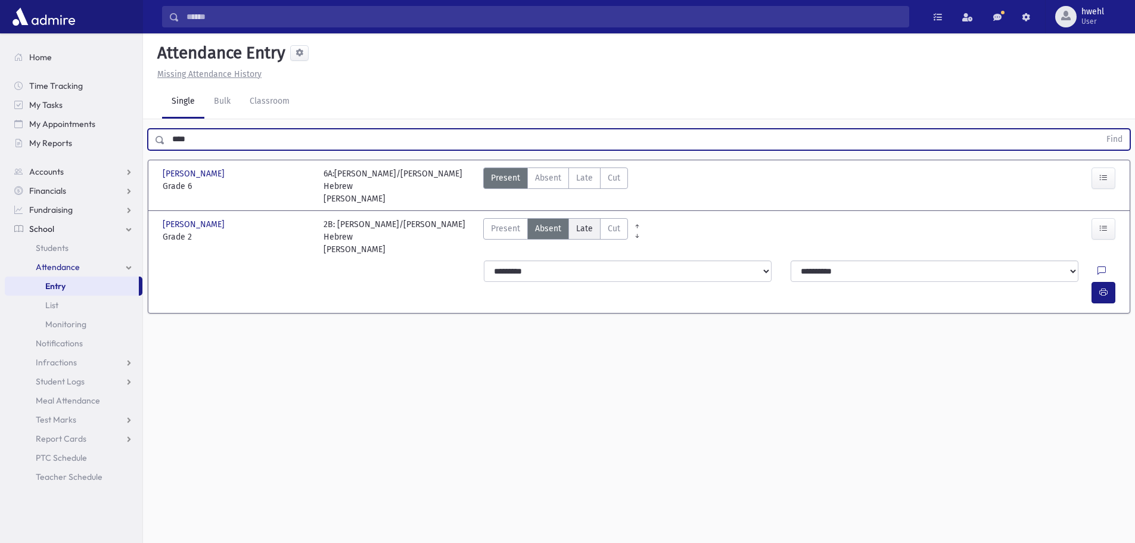
click at [589, 218] on label "Late Late" at bounding box center [584, 228] width 32 height 21
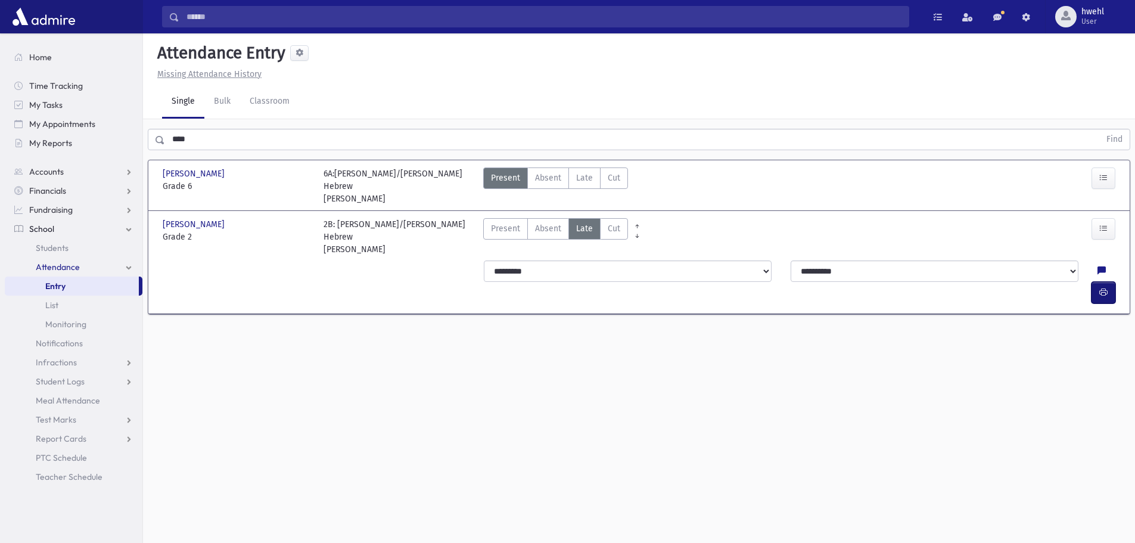
click at [1113, 282] on button "button" at bounding box center [1104, 292] width 24 height 21
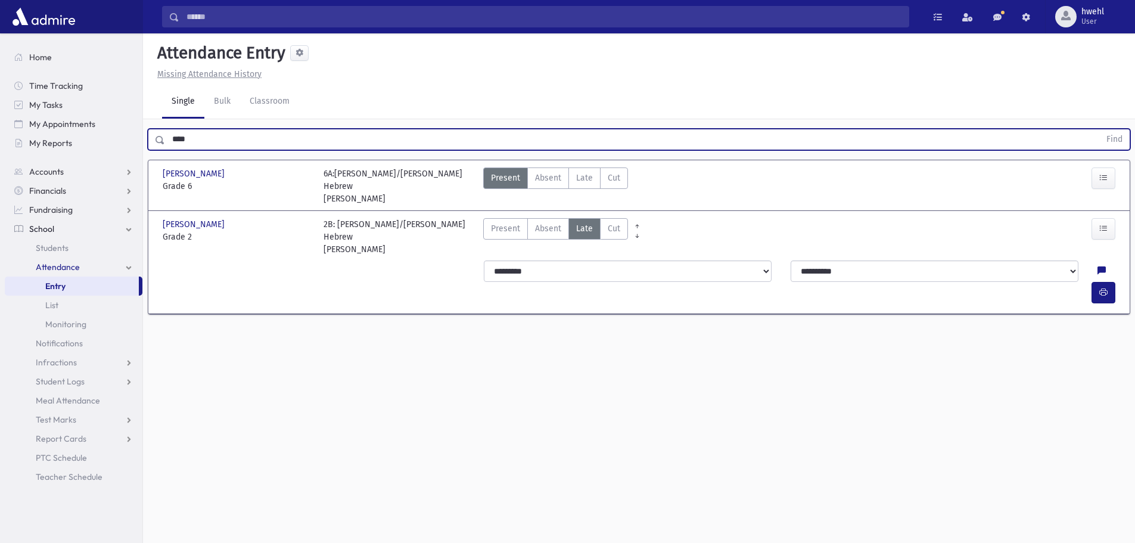
drag, startPoint x: 210, startPoint y: 112, endPoint x: 143, endPoint y: 108, distance: 67.4
click at [144, 119] on div "**** Find" at bounding box center [639, 137] width 992 height 36
click at [1099, 129] on button "Find" at bounding box center [1114, 139] width 30 height 20
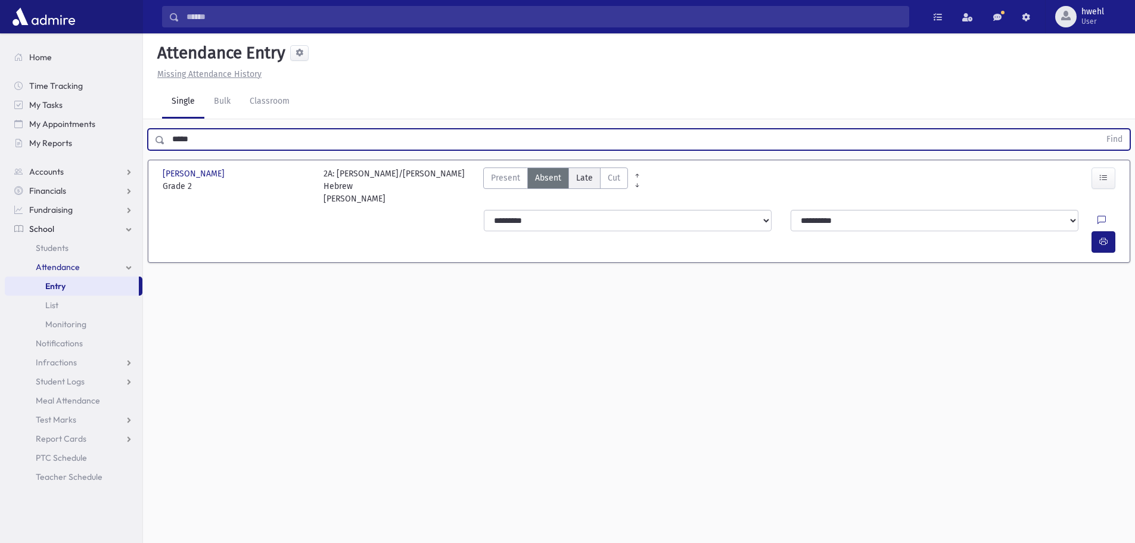
click at [587, 172] on span "Late" at bounding box center [584, 178] width 17 height 13
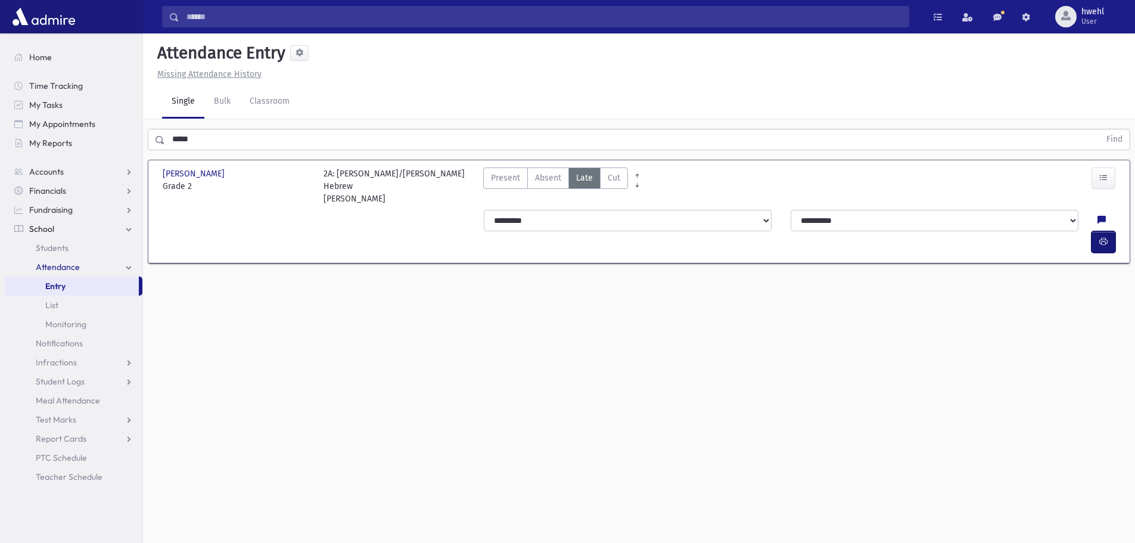
click at [1092, 231] on button "button" at bounding box center [1104, 241] width 24 height 21
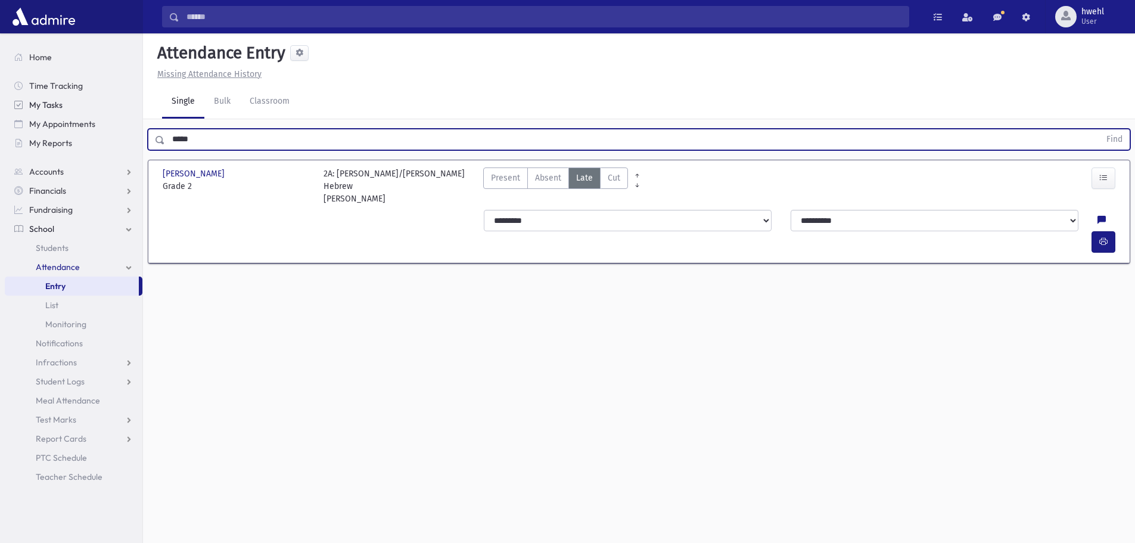
drag, startPoint x: 238, startPoint y: 113, endPoint x: 53, endPoint y: 114, distance: 185.3
click at [53, 114] on div "Search Results All Accounts" at bounding box center [567, 285] width 1135 height 570
click at [1099, 129] on button "Find" at bounding box center [1114, 139] width 30 height 20
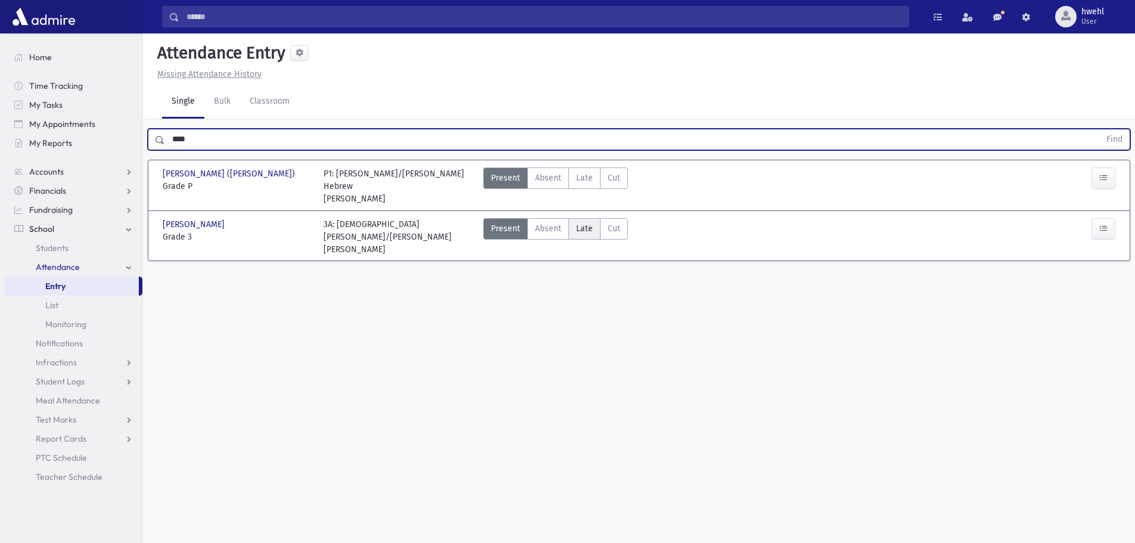
click at [585, 222] on span "Late" at bounding box center [584, 228] width 17 height 13
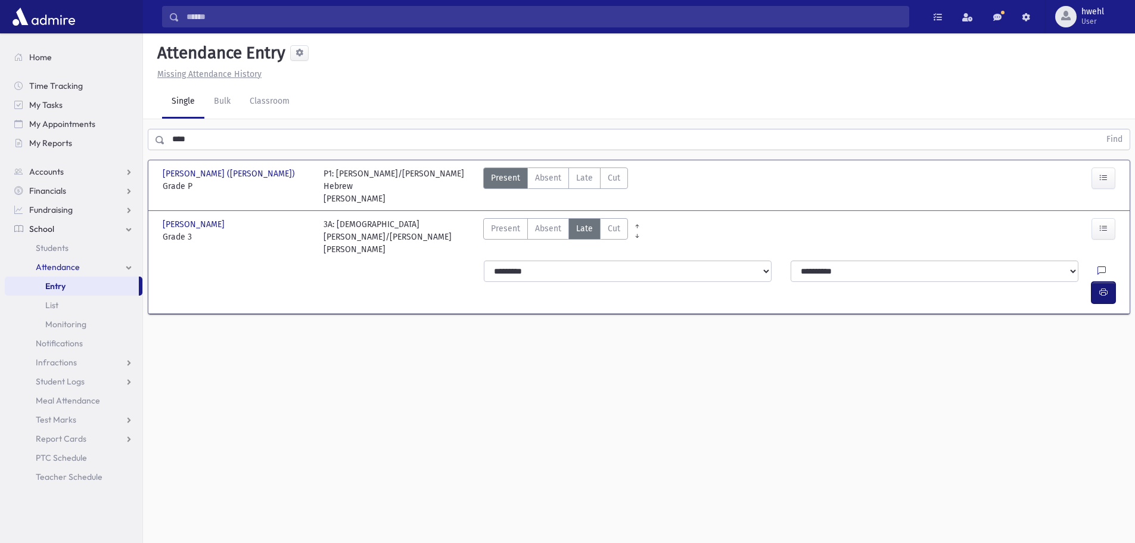
click at [1102, 287] on icon "button" at bounding box center [1103, 292] width 8 height 10
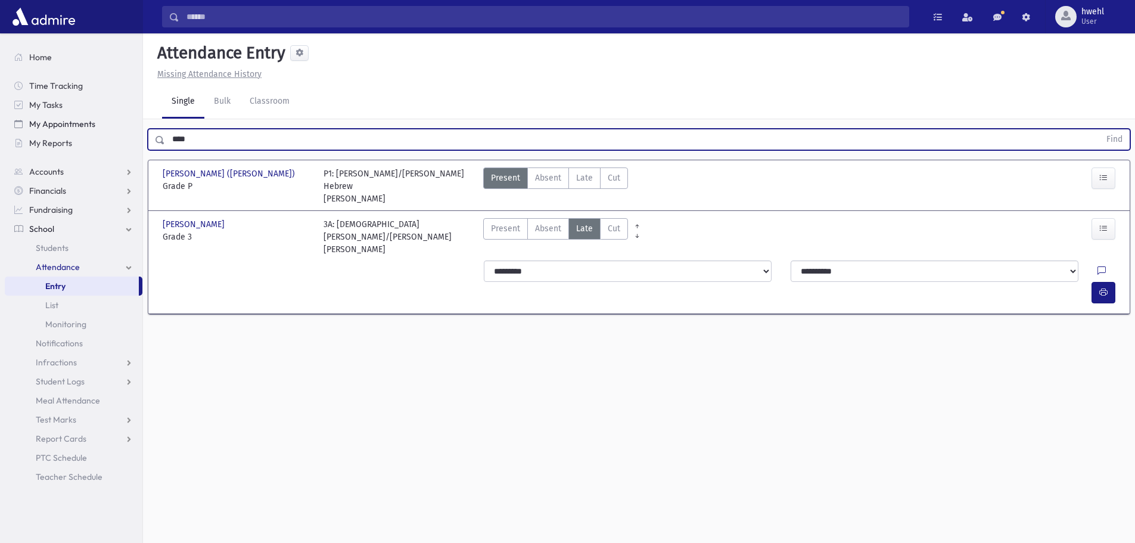
drag, startPoint x: 192, startPoint y: 111, endPoint x: 119, endPoint y: 125, distance: 75.0
click at [119, 125] on div "Search Results All Accounts" at bounding box center [567, 285] width 1135 height 570
click at [1099, 129] on button "Find" at bounding box center [1114, 139] width 30 height 20
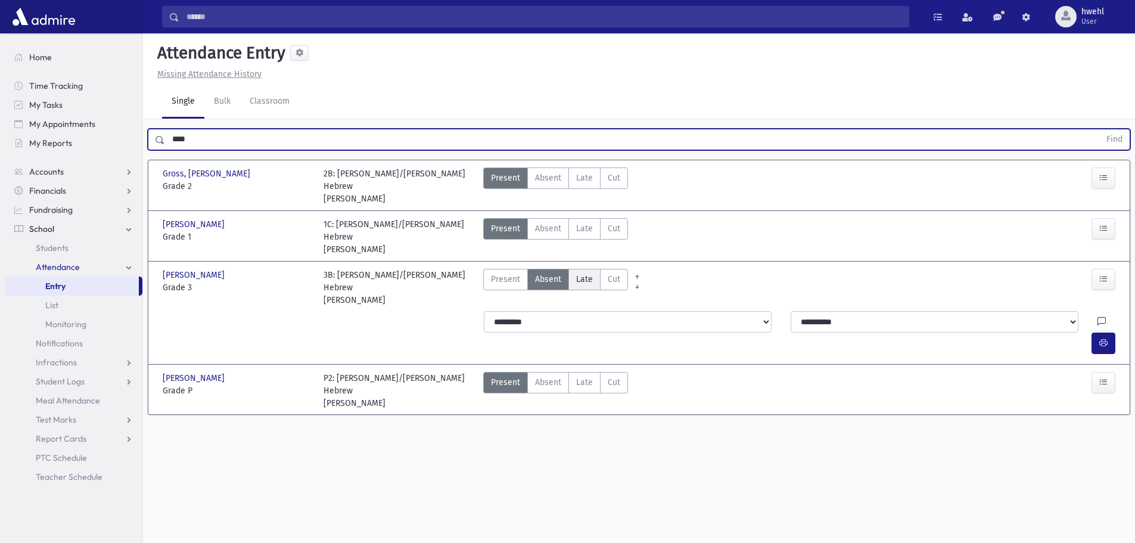
click at [588, 273] on span "Late" at bounding box center [584, 279] width 17 height 13
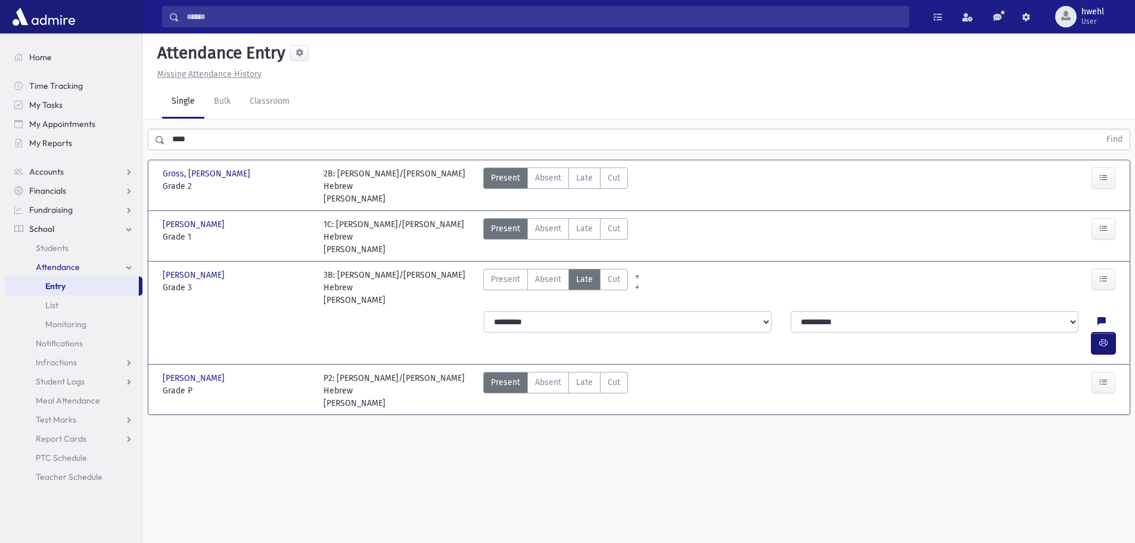
click at [1094, 332] on button "button" at bounding box center [1104, 342] width 24 height 21
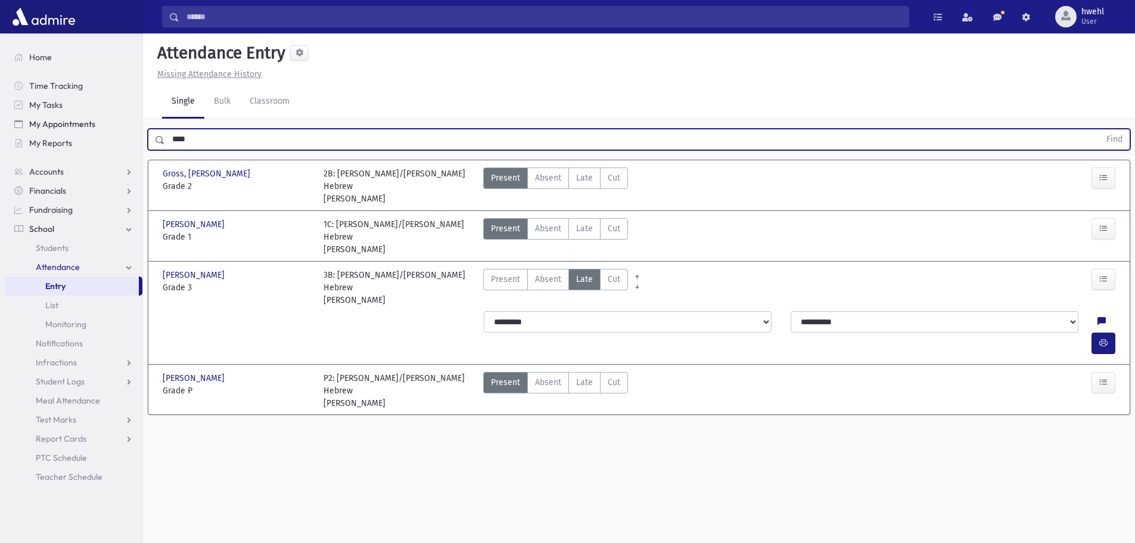
drag, startPoint x: 195, startPoint y: 117, endPoint x: 130, endPoint y: 125, distance: 64.7
click at [130, 125] on div "Search Results All Accounts" at bounding box center [567, 285] width 1135 height 570
click at [1099, 129] on button "Find" at bounding box center [1114, 139] width 30 height 20
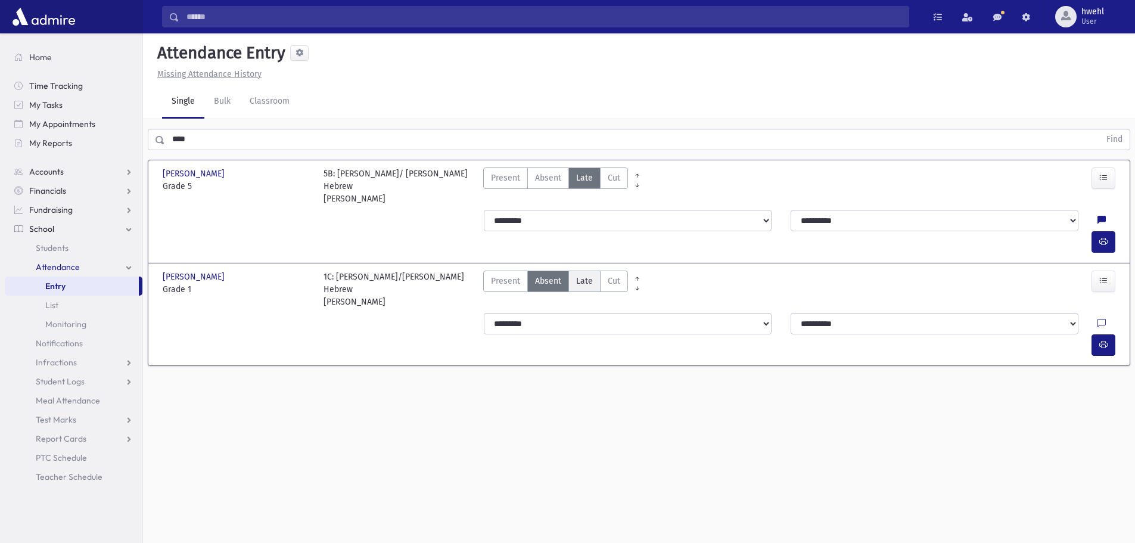
click at [576, 275] on span "Late" at bounding box center [584, 281] width 17 height 13
click at [1095, 334] on button "button" at bounding box center [1104, 344] width 24 height 21
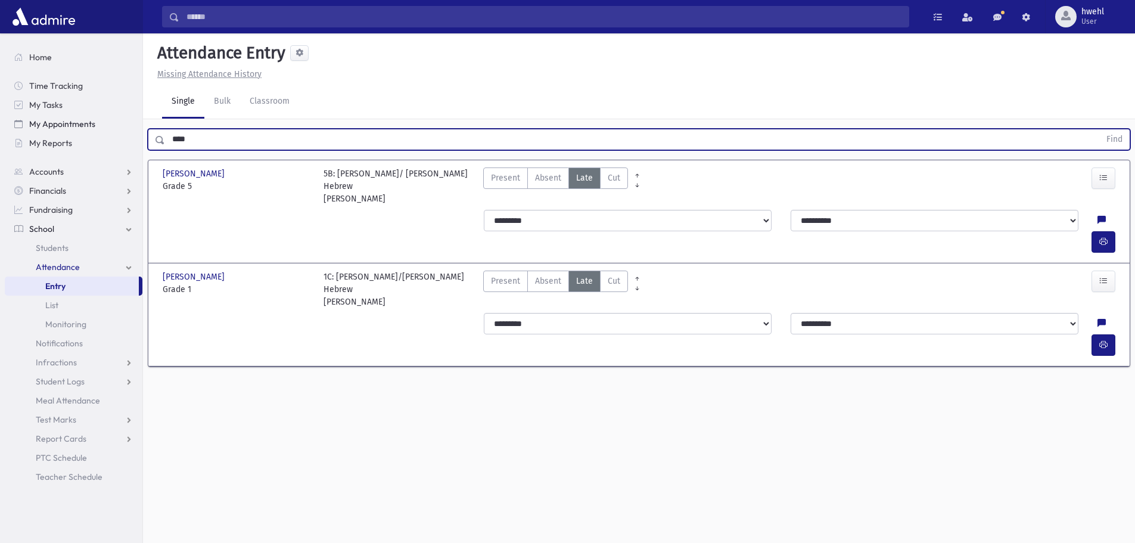
drag, startPoint x: 194, startPoint y: 111, endPoint x: 127, endPoint y: 116, distance: 67.5
click at [130, 115] on div "Search Results All Accounts" at bounding box center [567, 285] width 1135 height 570
click at [1099, 129] on button "Find" at bounding box center [1114, 139] width 30 height 20
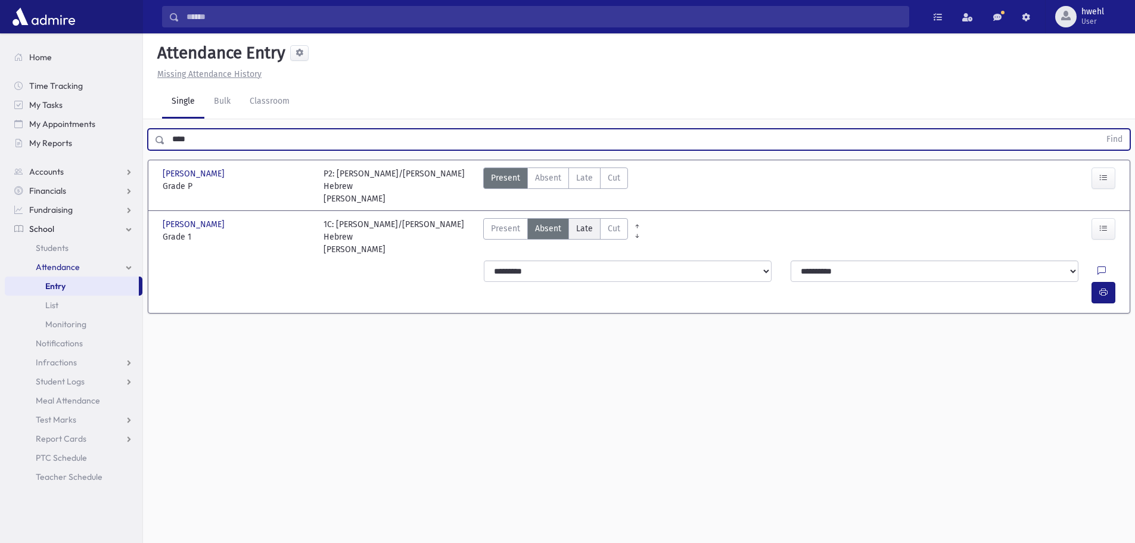
click at [585, 222] on span "Late" at bounding box center [584, 228] width 17 height 13
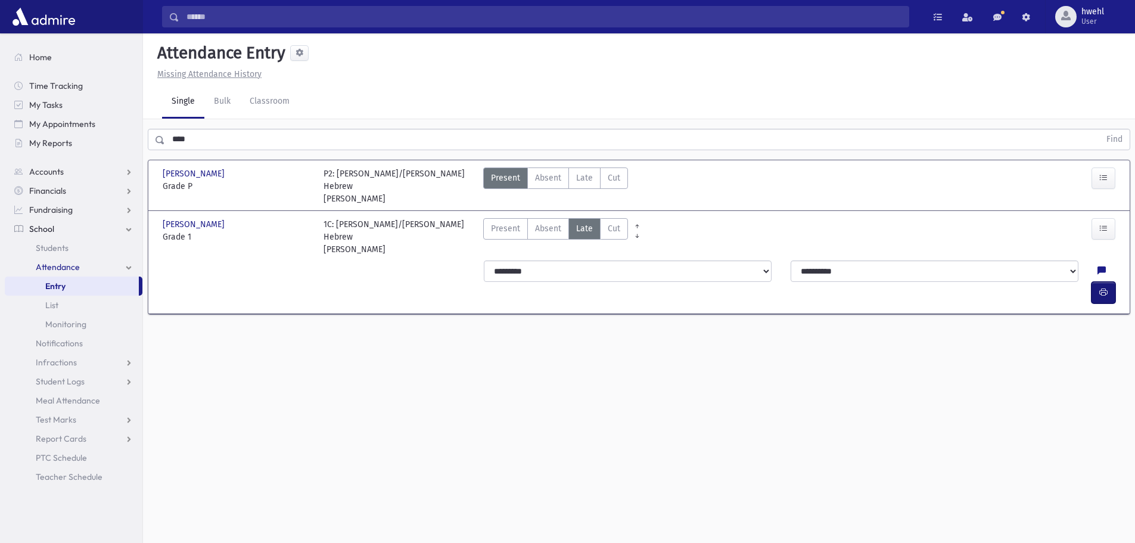
click at [1105, 287] on icon "button" at bounding box center [1103, 292] width 8 height 10
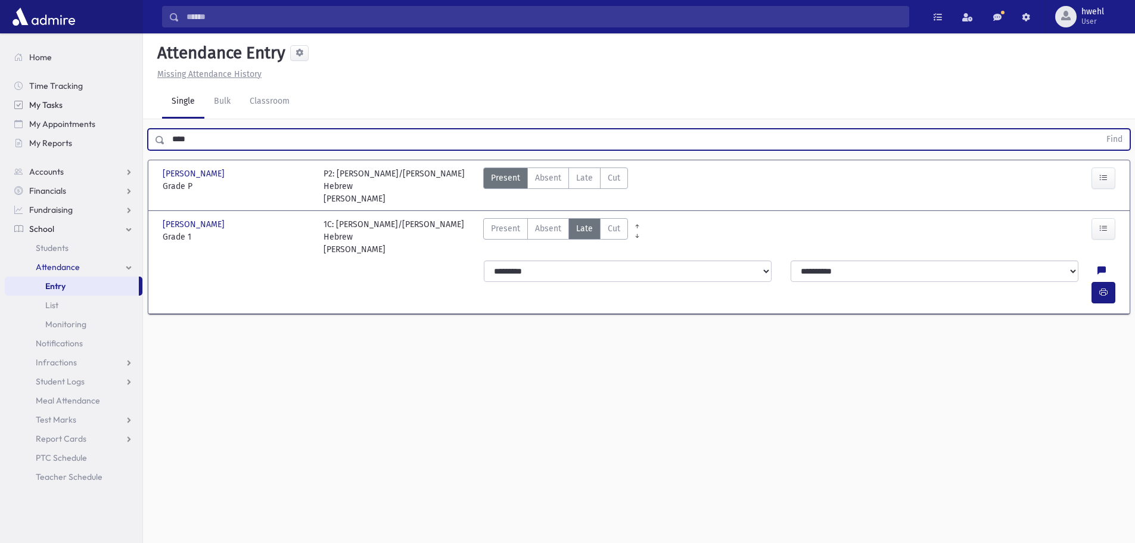
drag, startPoint x: 197, startPoint y: 108, endPoint x: 111, endPoint y: 125, distance: 87.9
click at [126, 116] on div "Search Results All Accounts" at bounding box center [567, 285] width 1135 height 570
click at [1099, 129] on button "Find" at bounding box center [1114, 139] width 30 height 20
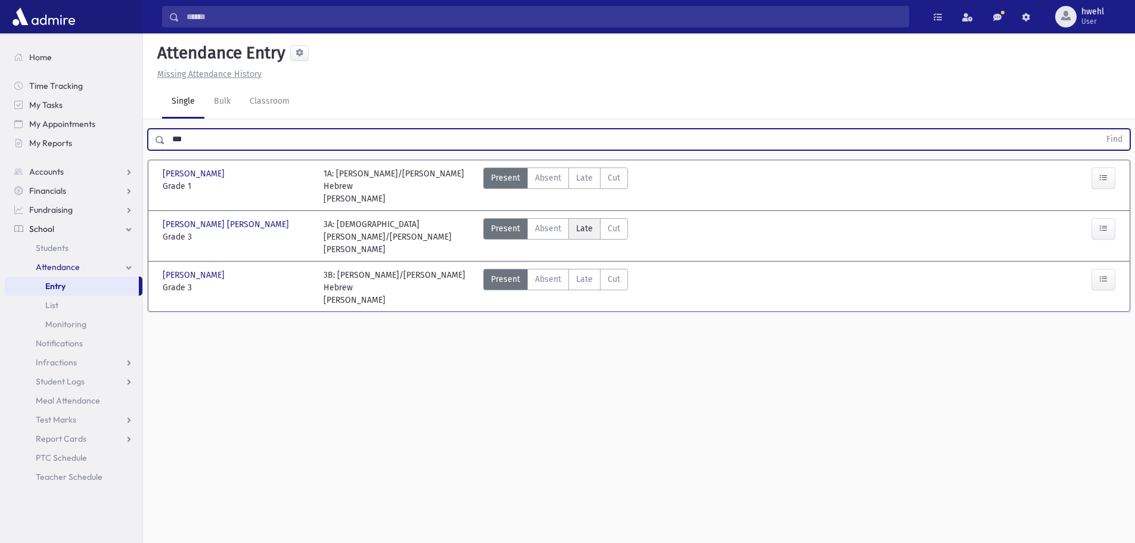
click at [582, 222] on span "Late" at bounding box center [584, 228] width 17 height 13
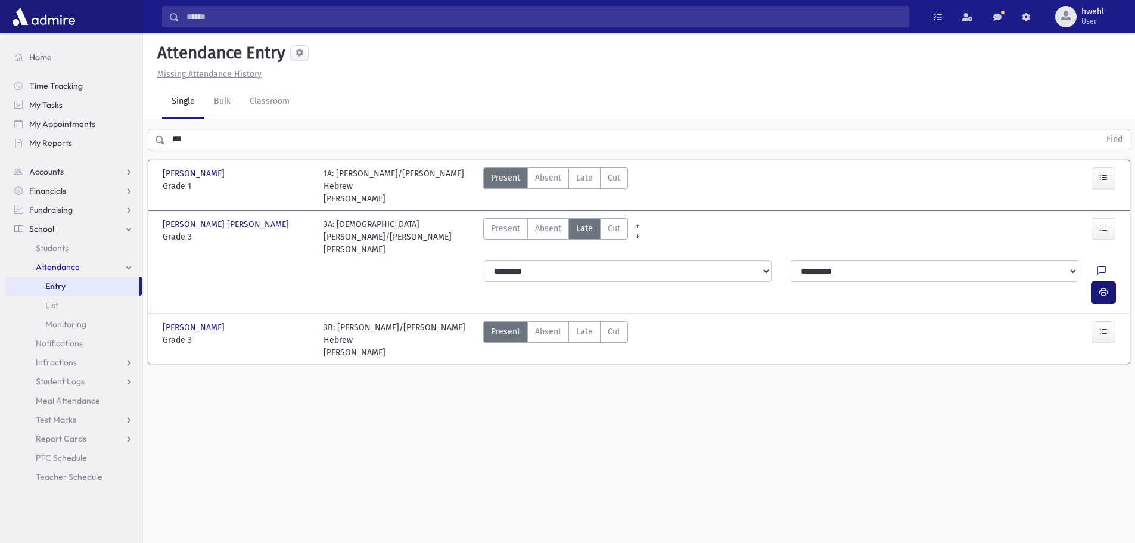
click at [1099, 287] on icon "button" at bounding box center [1103, 292] width 8 height 10
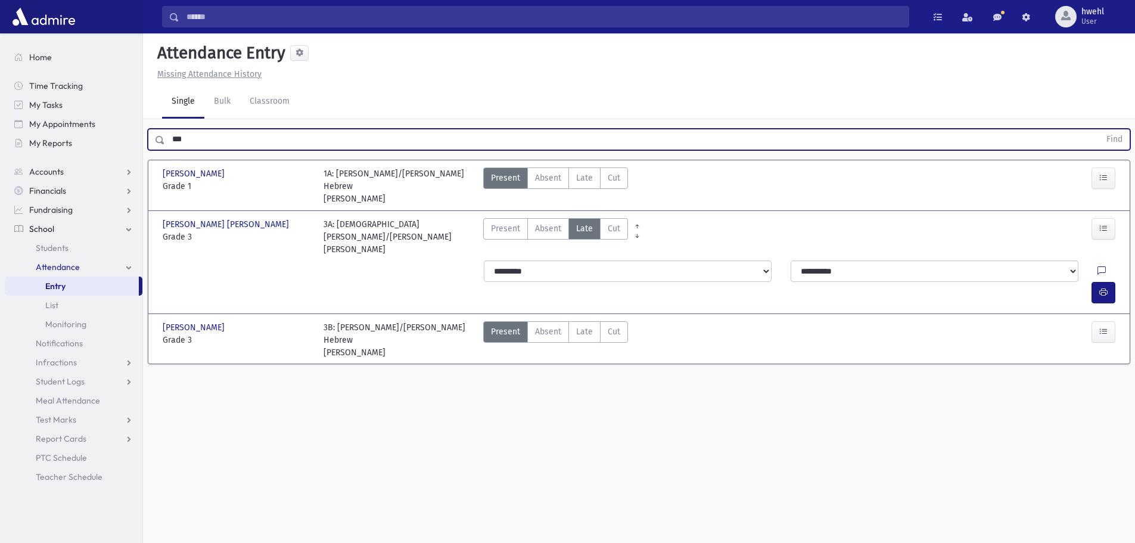
drag, startPoint x: 163, startPoint y: 117, endPoint x: 173, endPoint y: 119, distance: 10.4
click at [158, 129] on div "*** Find" at bounding box center [639, 139] width 983 height 21
type input "***"
click at [1099, 129] on button "Find" at bounding box center [1114, 139] width 30 height 20
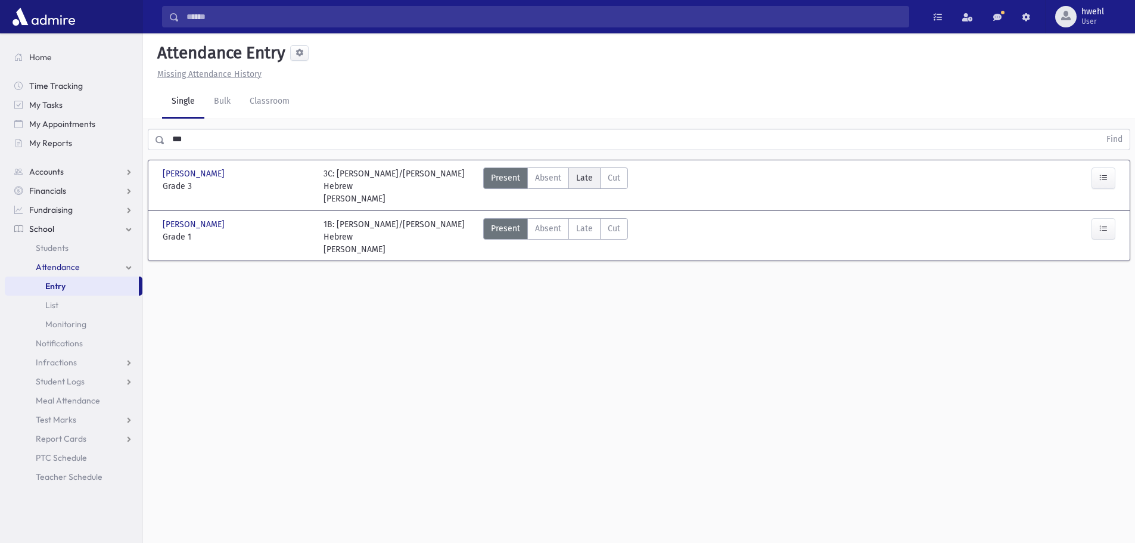
click at [582, 172] on span "Late" at bounding box center [584, 178] width 17 height 13
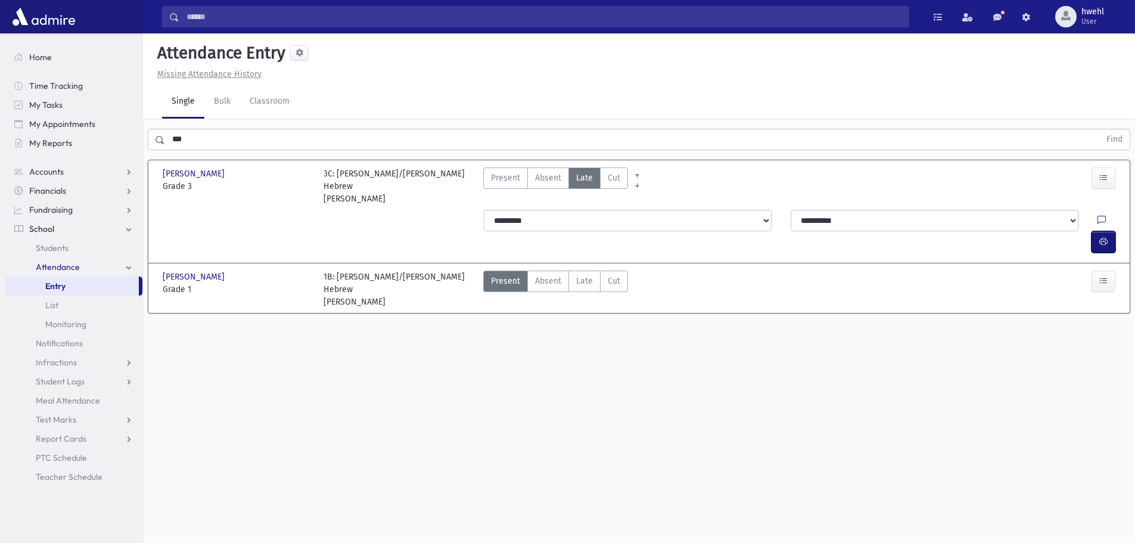
click at [1099, 237] on icon "button" at bounding box center [1103, 242] width 8 height 10
drag, startPoint x: 191, startPoint y: 102, endPoint x: 111, endPoint y: 119, distance: 81.1
click at [112, 116] on div "Search Results All Accounts" at bounding box center [567, 285] width 1135 height 570
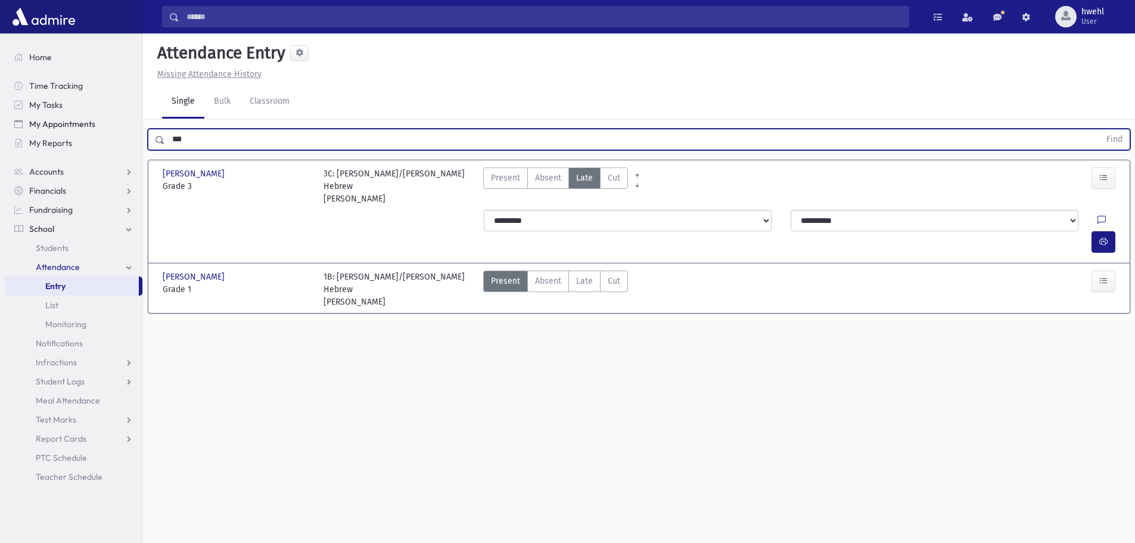
drag, startPoint x: 187, startPoint y: 117, endPoint x: 113, endPoint y: 121, distance: 74.0
click at [114, 119] on div "Search Results All Accounts" at bounding box center [567, 285] width 1135 height 570
